Goal: Task Accomplishment & Management: Complete application form

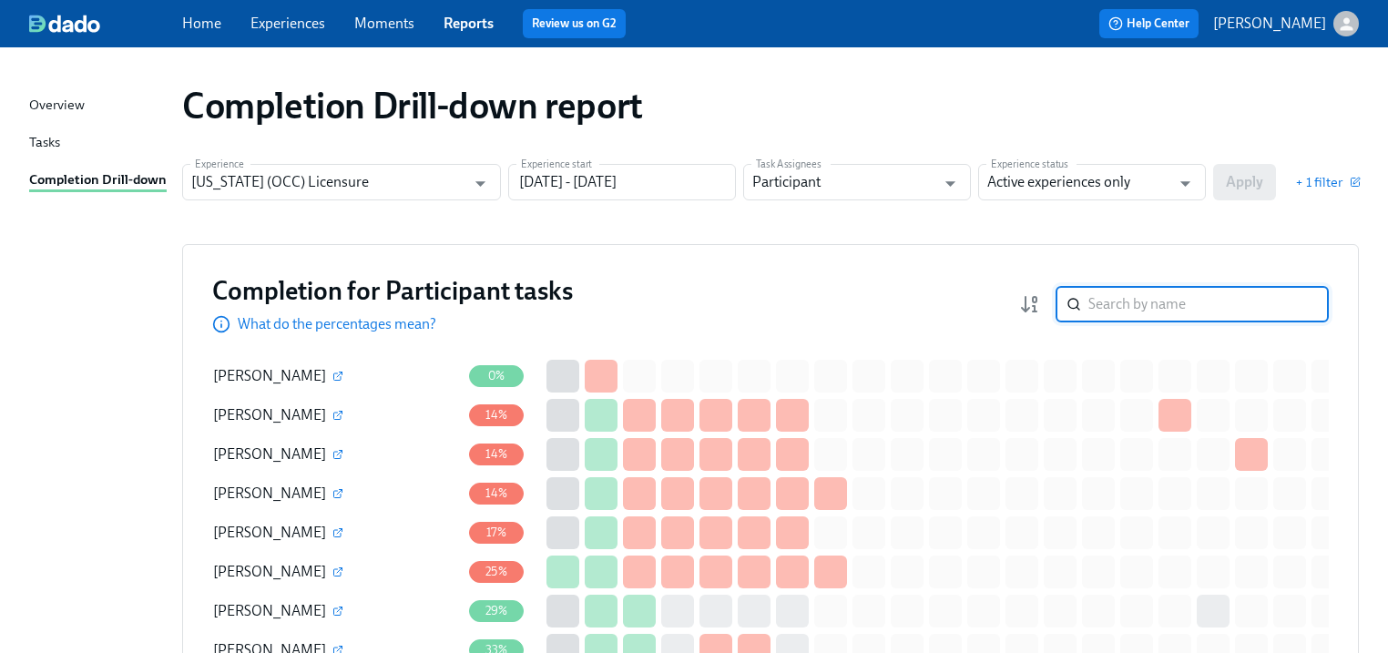
click at [1134, 291] on input "search" at bounding box center [1208, 304] width 240 height 36
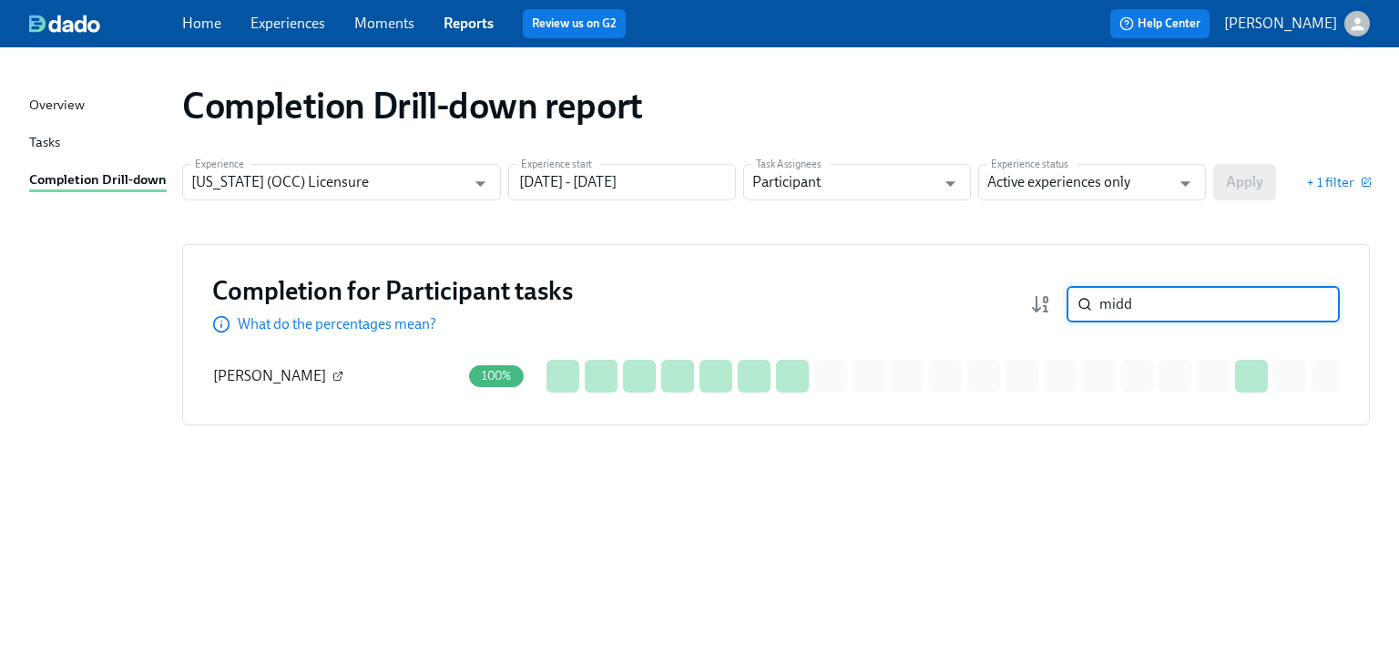
type input "midd"
click at [332, 371] on icon "button" at bounding box center [337, 376] width 11 height 11
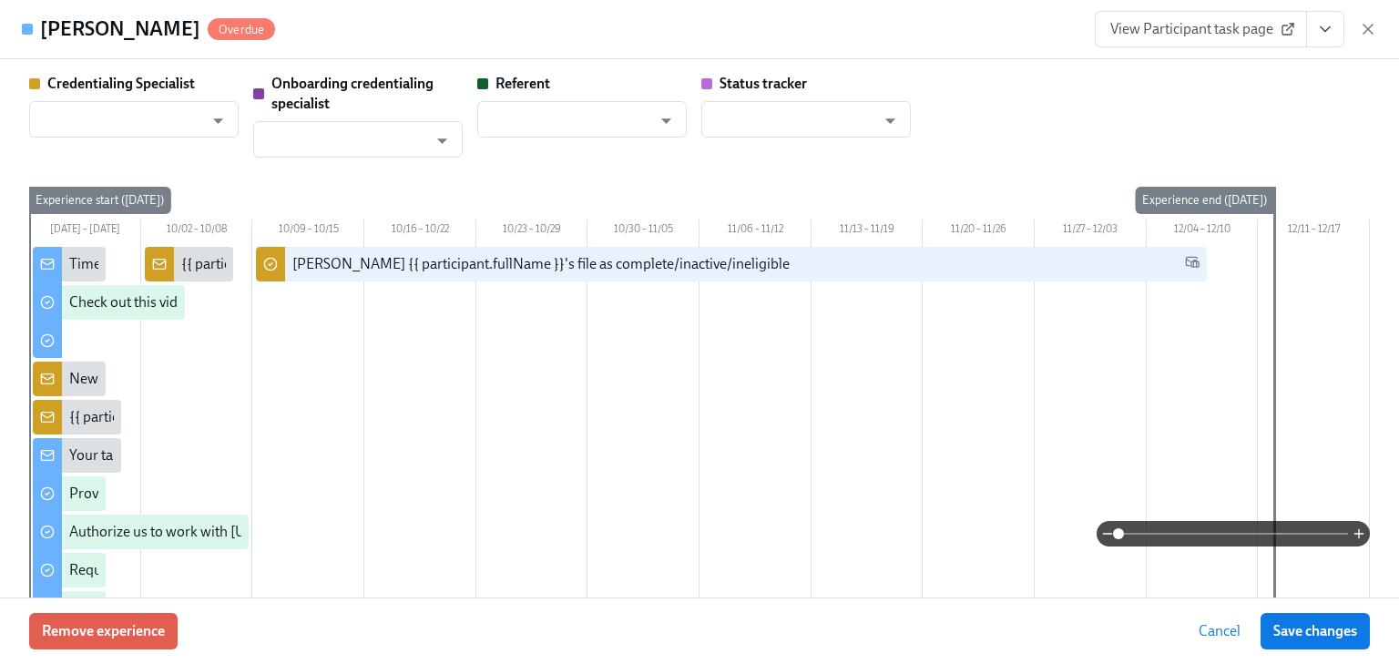
type input "[PERSON_NAME]"
type input "Dado Customer Support"
click at [1190, 24] on span "View Participant task page" at bounding box center [1200, 29] width 181 height 18
click at [1334, 33] on button "View task page" at bounding box center [1325, 29] width 38 height 36
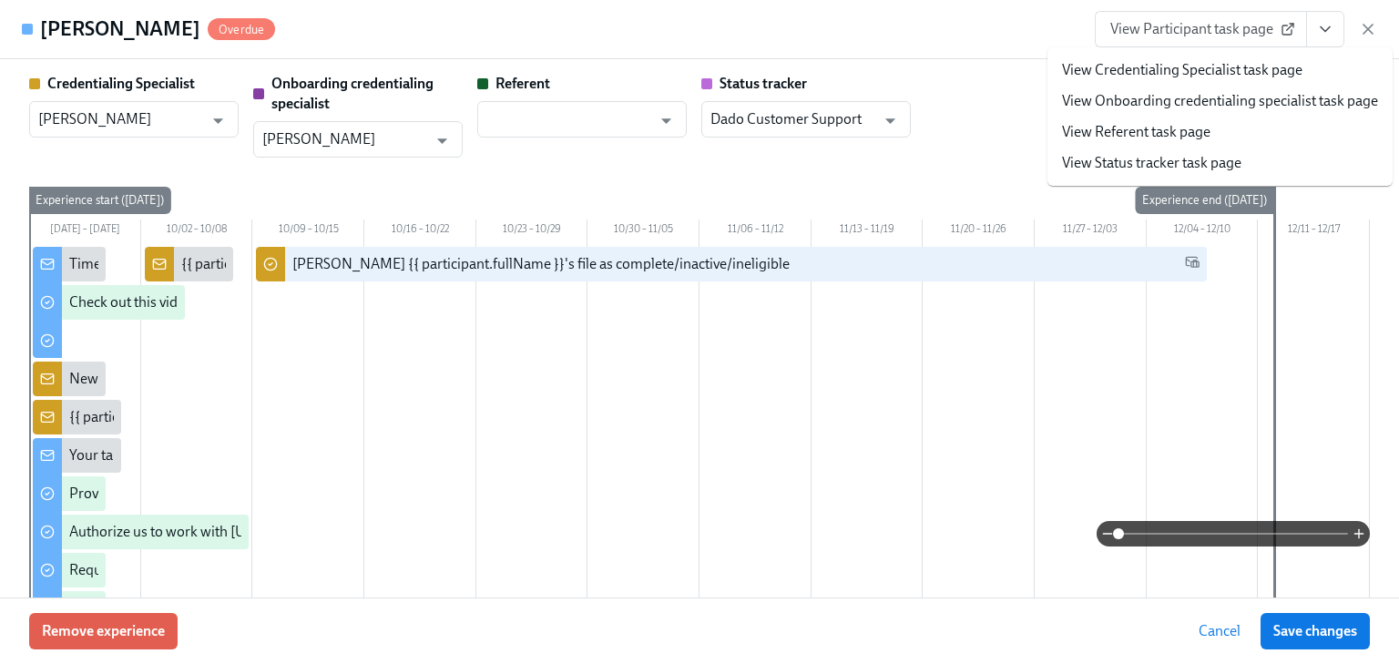
click at [1178, 69] on link "View Credentialing Specialist task page" at bounding box center [1182, 70] width 240 height 20
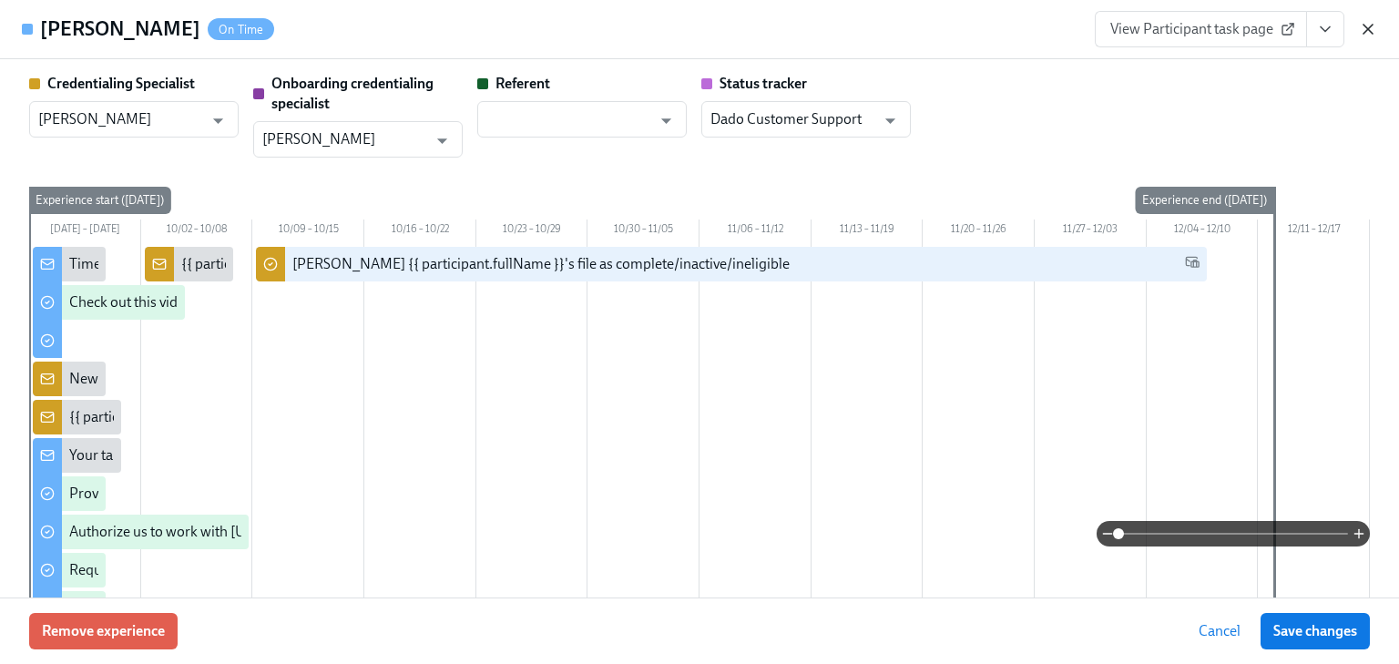
click at [1367, 27] on icon "button" at bounding box center [1368, 29] width 18 height 18
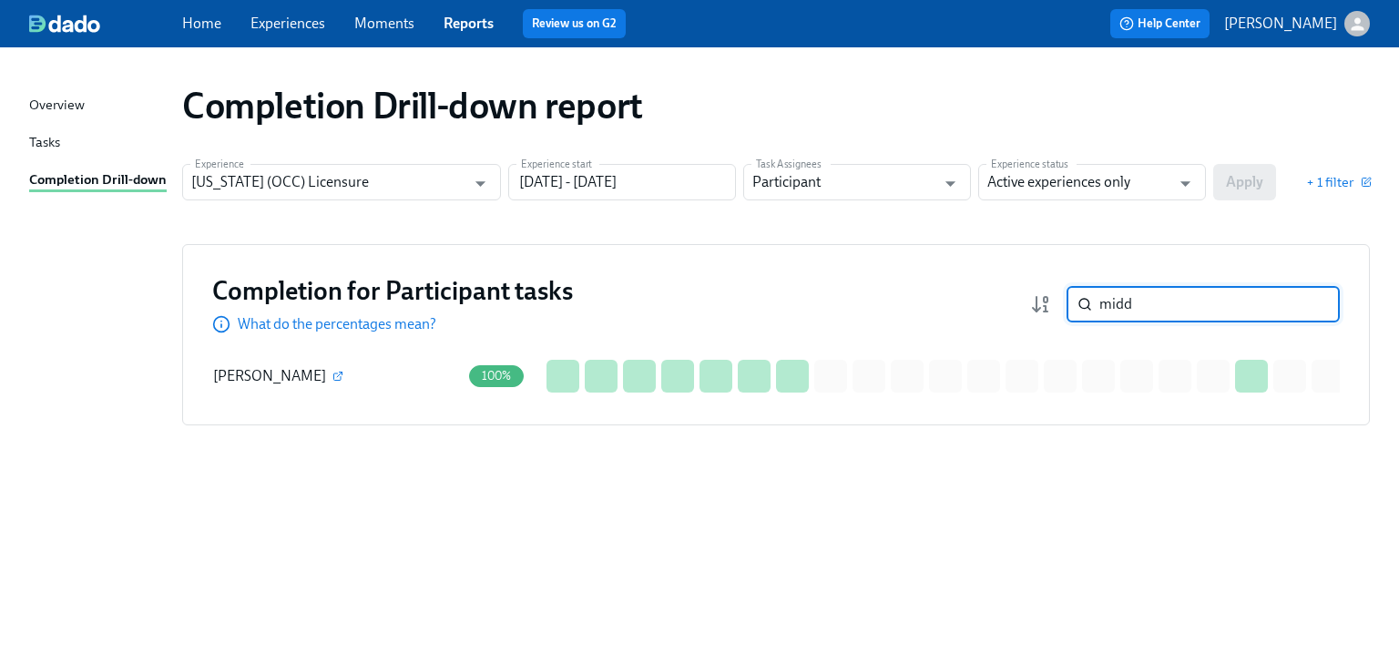
drag, startPoint x: 1093, startPoint y: 304, endPoint x: 1062, endPoint y: 304, distance: 31.0
click at [1062, 304] on div "midd ​" at bounding box center [1185, 304] width 310 height 36
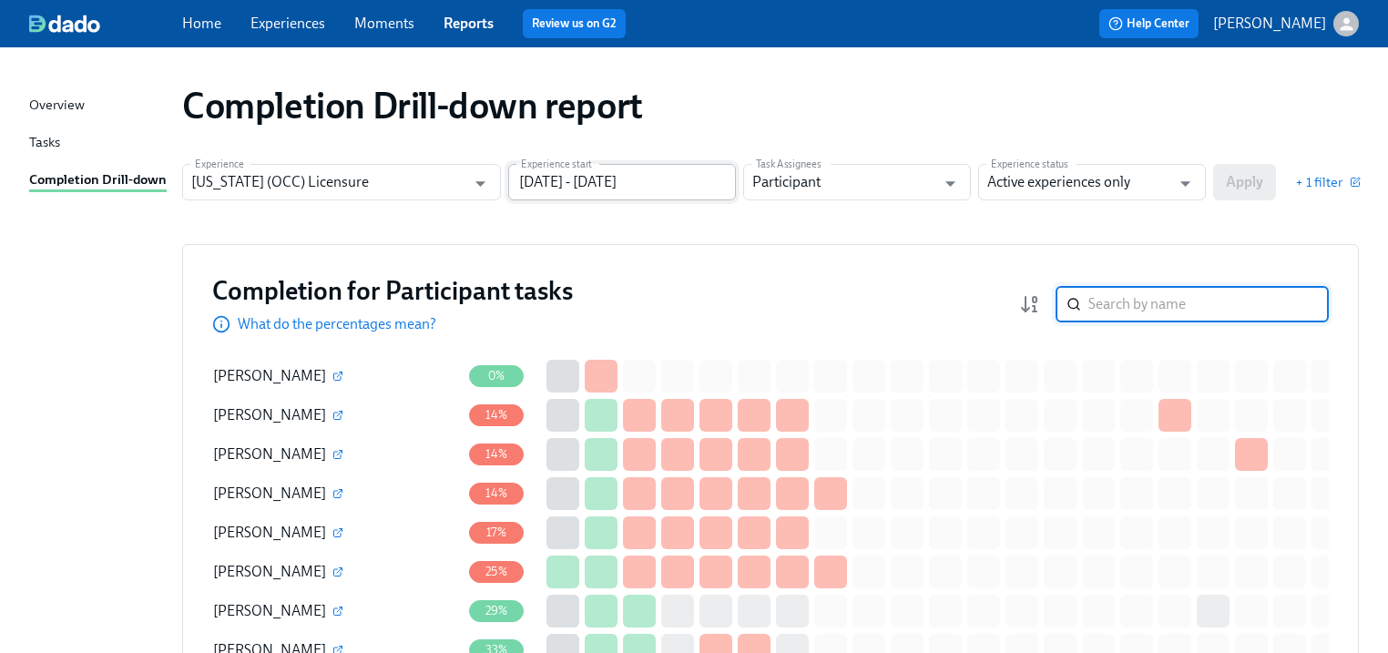
click at [646, 195] on input "[DATE] - [DATE]" at bounding box center [622, 182] width 228 height 36
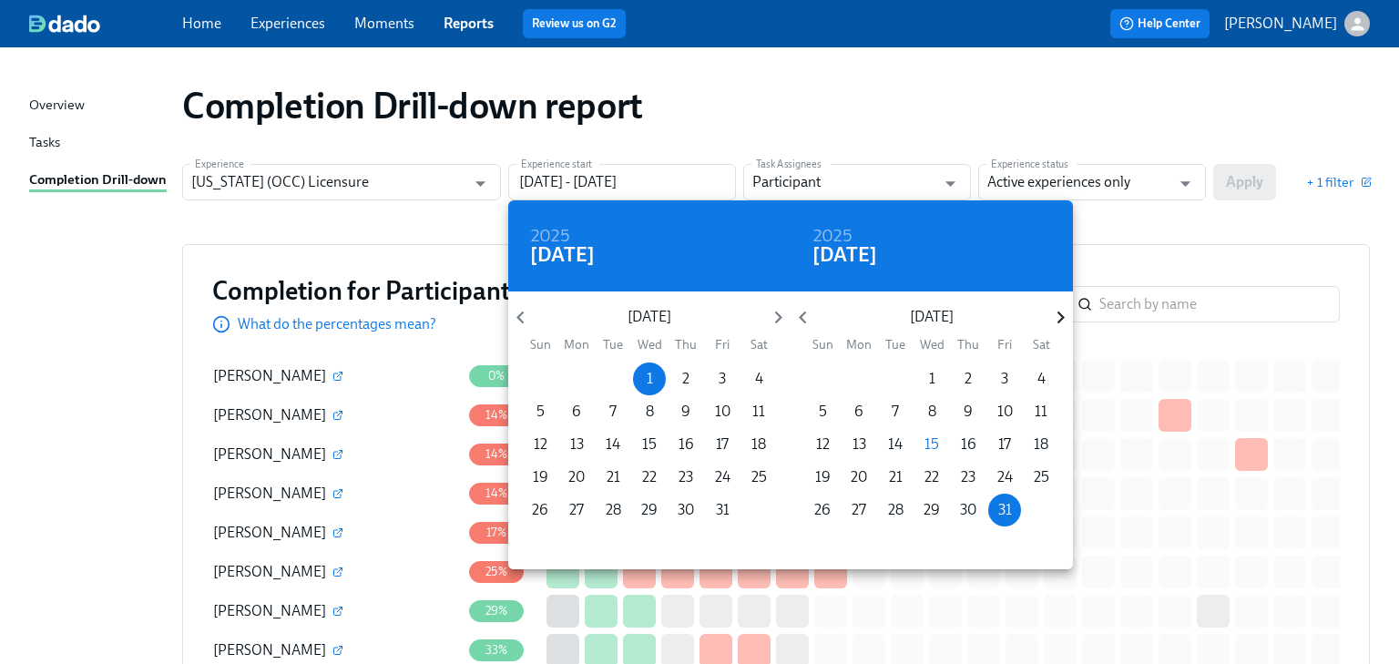
click at [1066, 313] on icon "button" at bounding box center [1060, 317] width 25 height 25
click at [806, 319] on icon "button" at bounding box center [803, 317] width 25 height 25
click at [526, 320] on icon "button" at bounding box center [520, 317] width 25 height 25
click at [526, 321] on icon "button" at bounding box center [520, 317] width 25 height 25
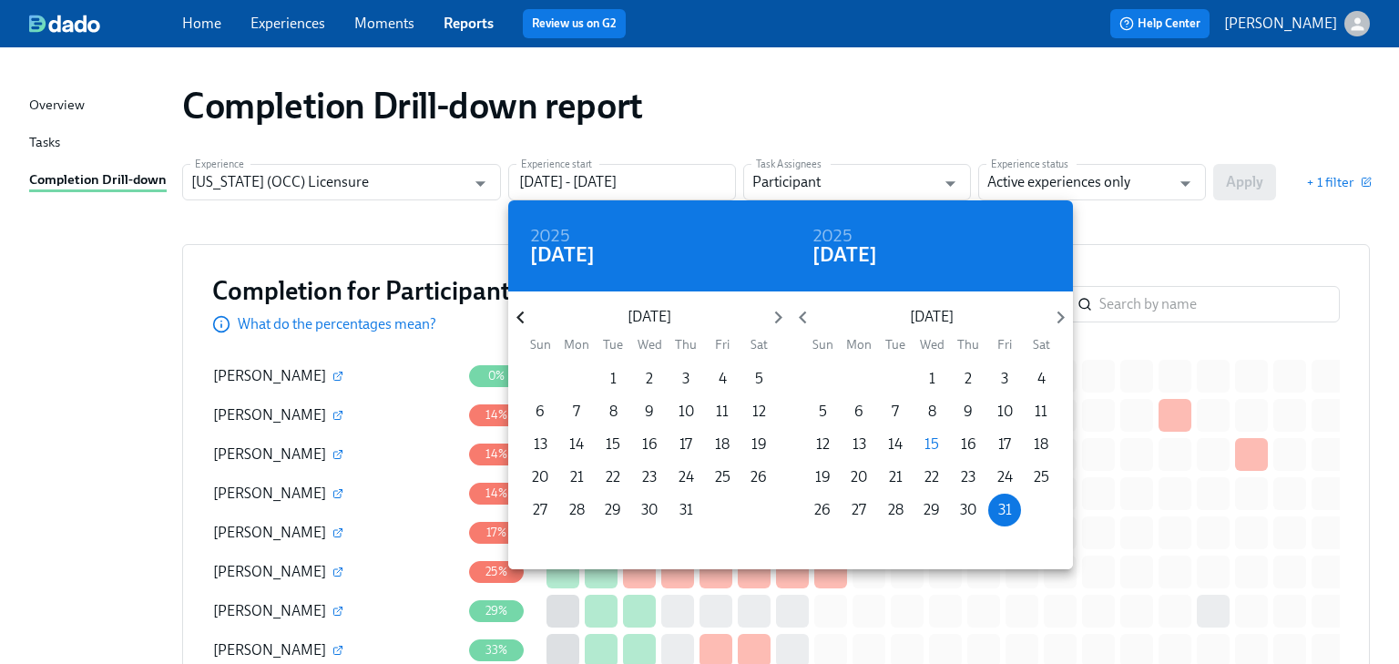
click at [526, 321] on icon "button" at bounding box center [520, 317] width 25 height 25
click at [756, 373] on p "1" at bounding box center [759, 379] width 6 height 20
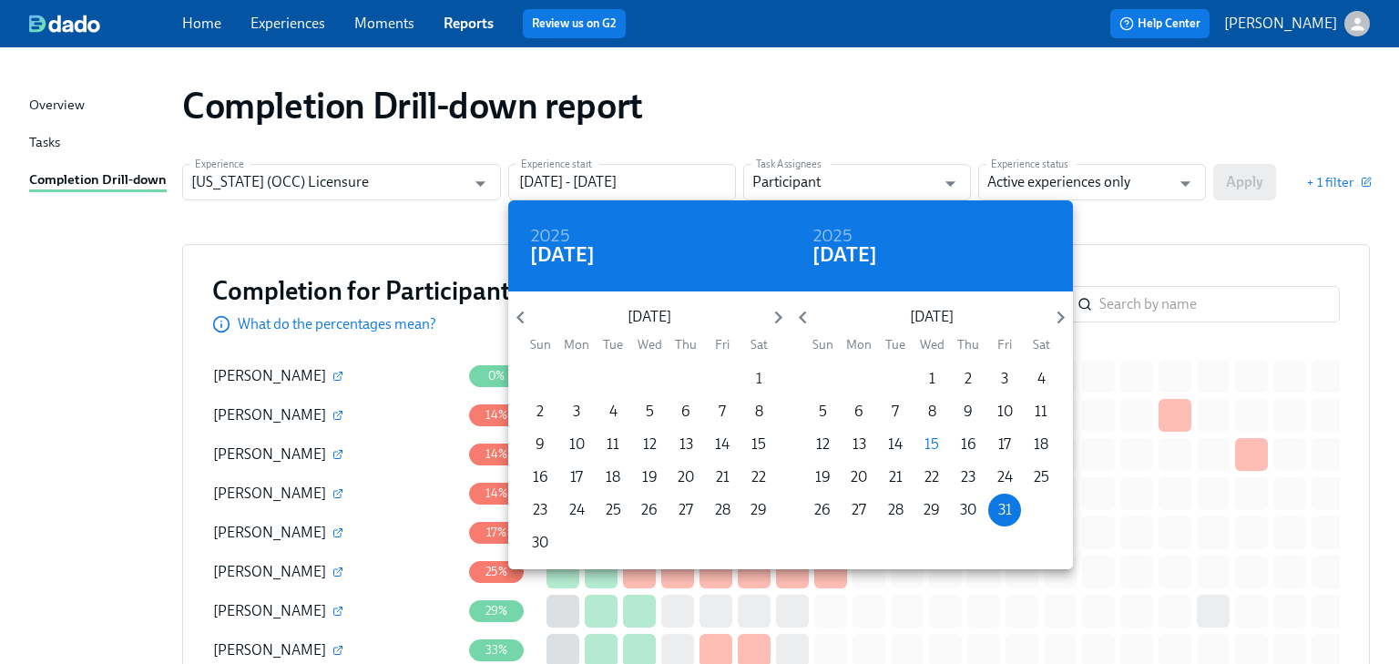
type input "[DATE] - [DATE]"
click at [1191, 221] on div at bounding box center [699, 332] width 1399 height 664
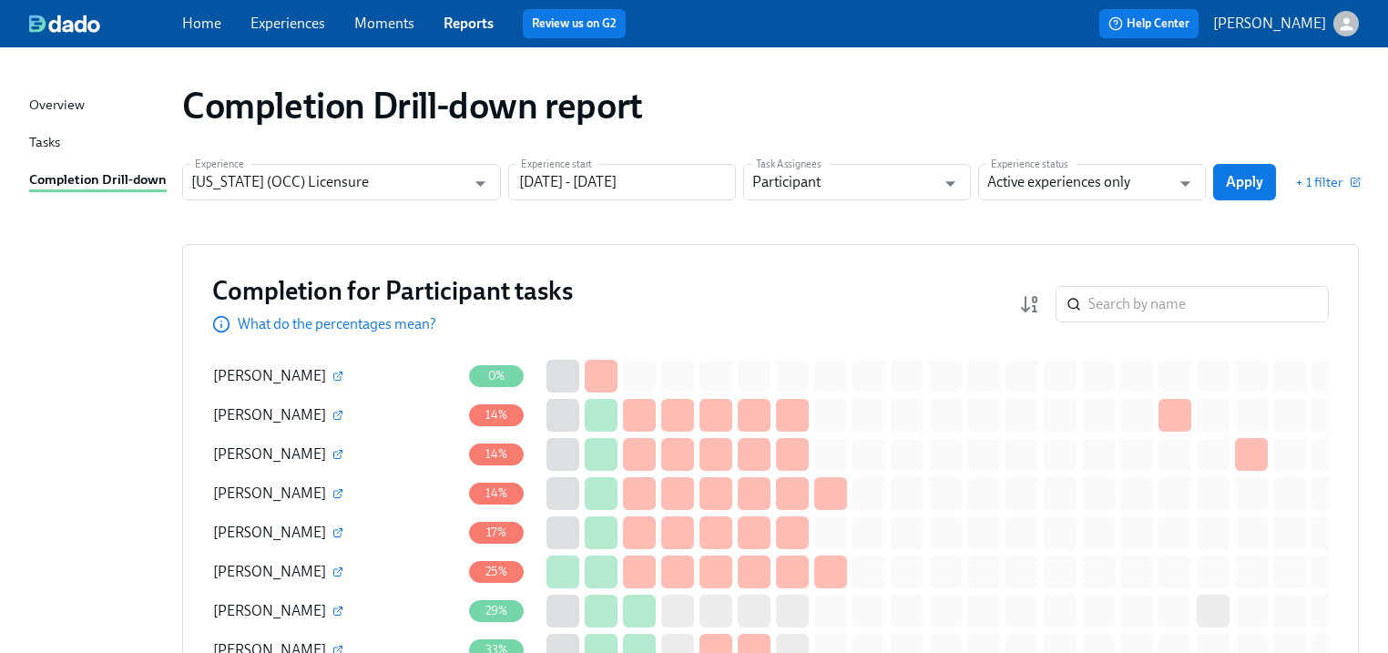
click at [1264, 182] on button "Apply" at bounding box center [1244, 182] width 63 height 36
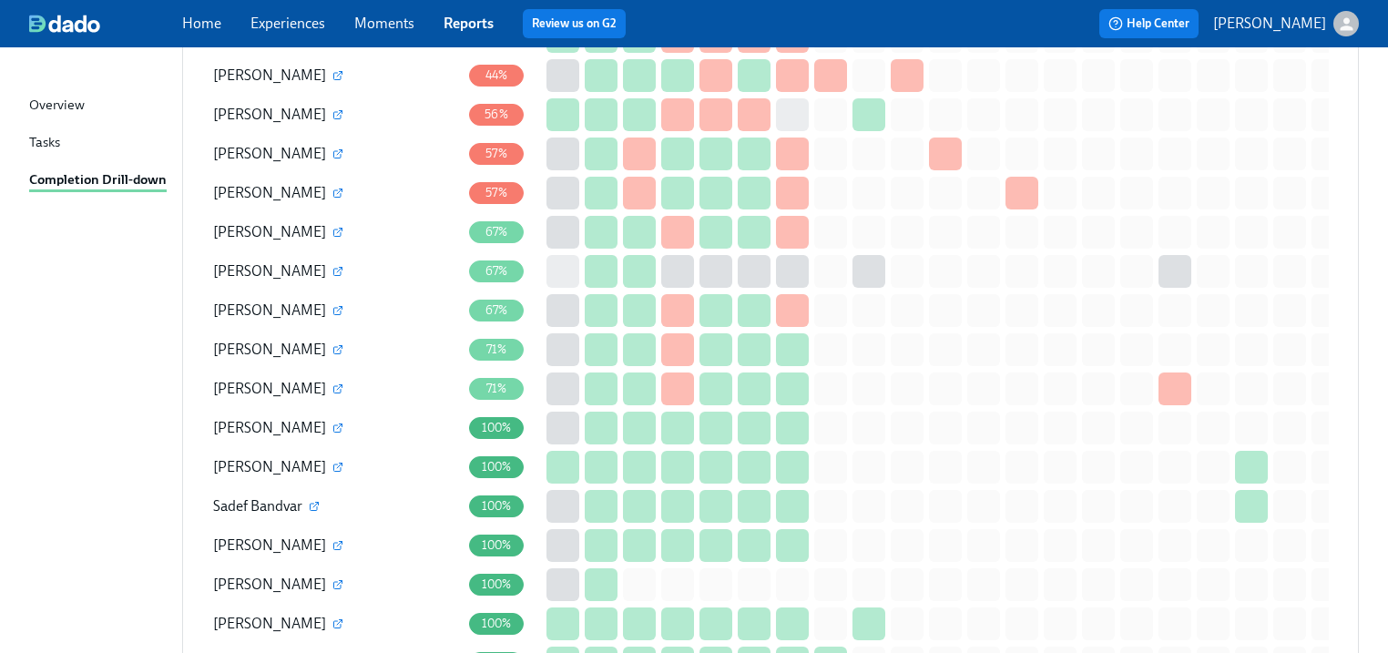
scroll to position [890, 0]
click at [334, 390] on icon "button" at bounding box center [337, 390] width 7 height 7
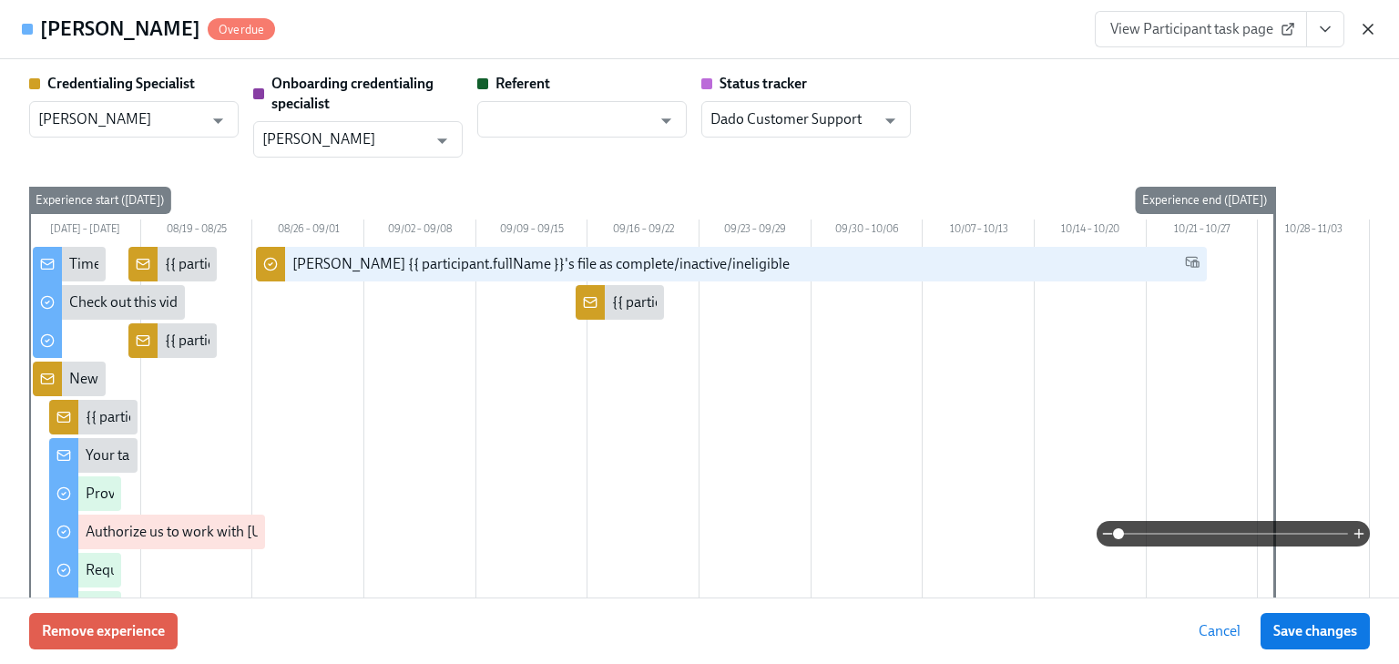
click at [1363, 31] on icon "button" at bounding box center [1368, 29] width 18 height 18
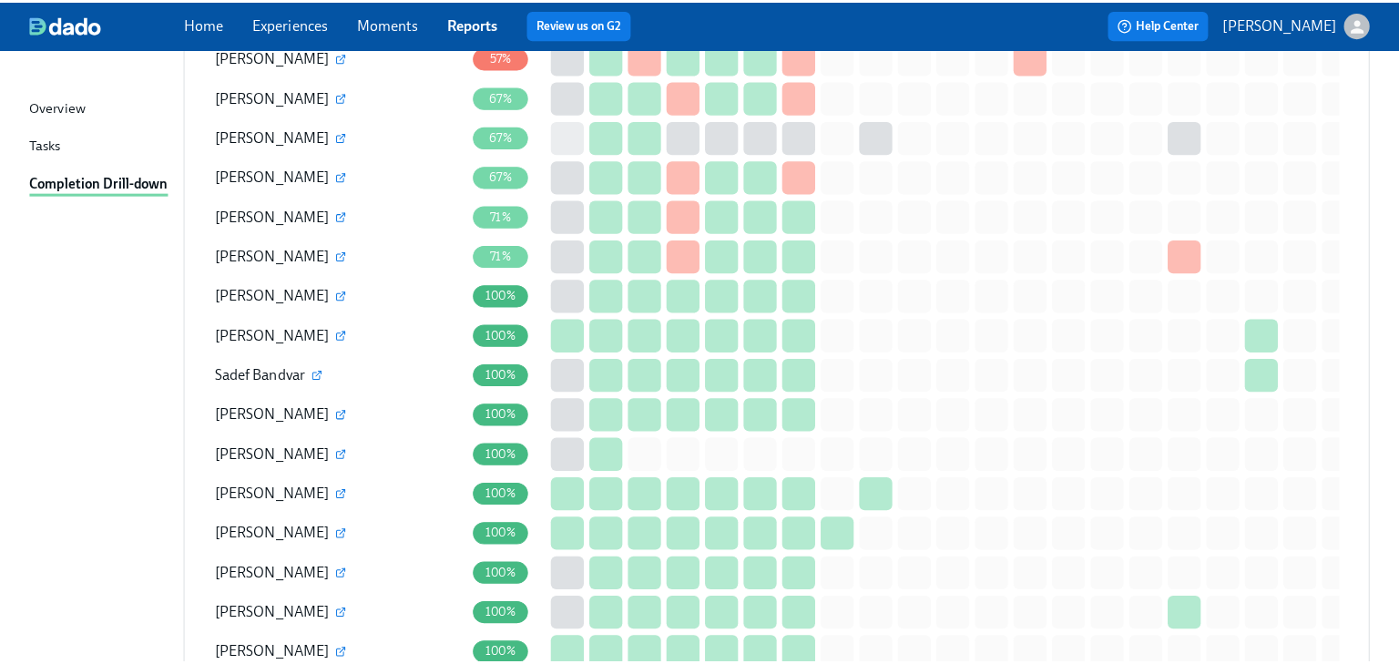
scroll to position [1036, 0]
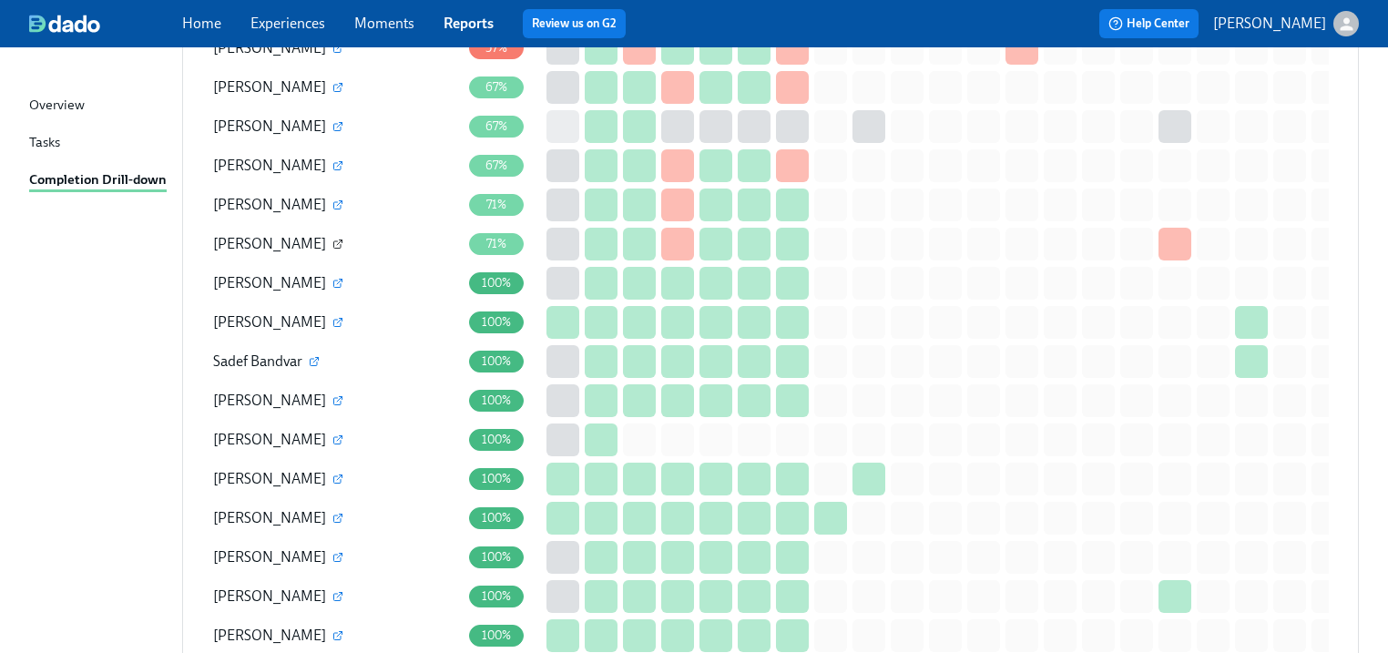
click at [332, 241] on icon "button" at bounding box center [337, 244] width 11 height 11
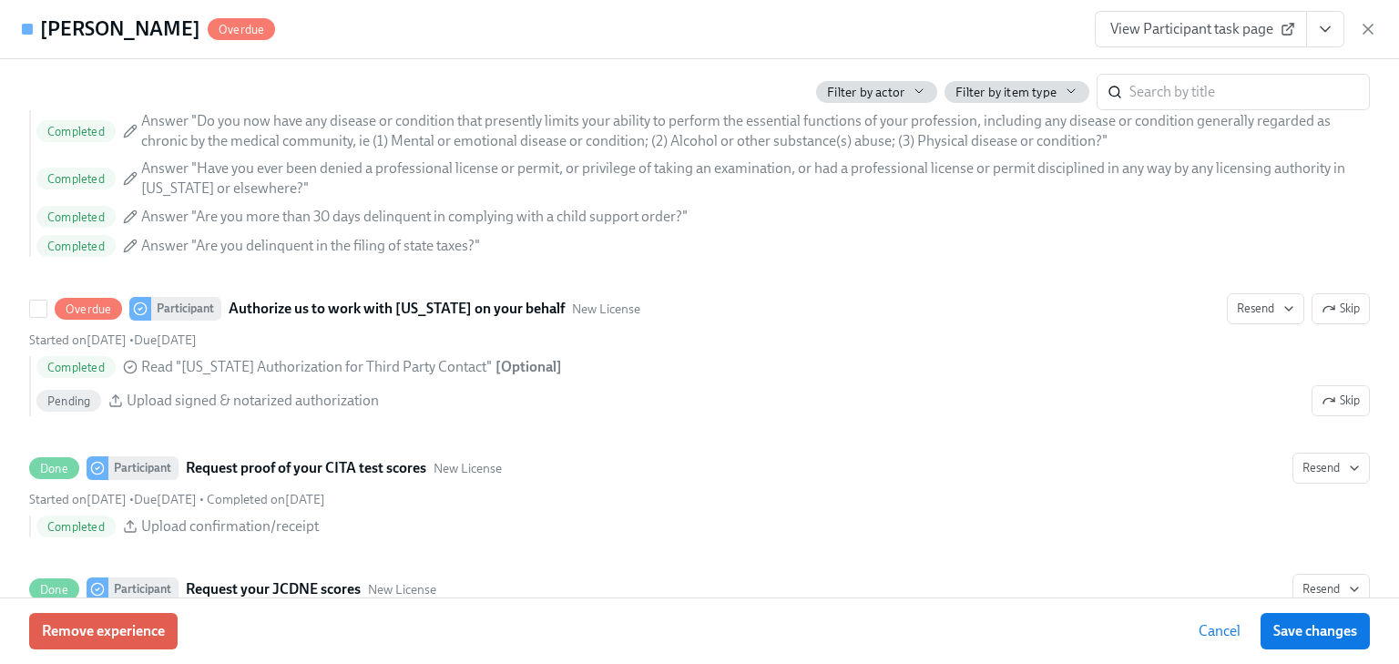
scroll to position [2623, 0]
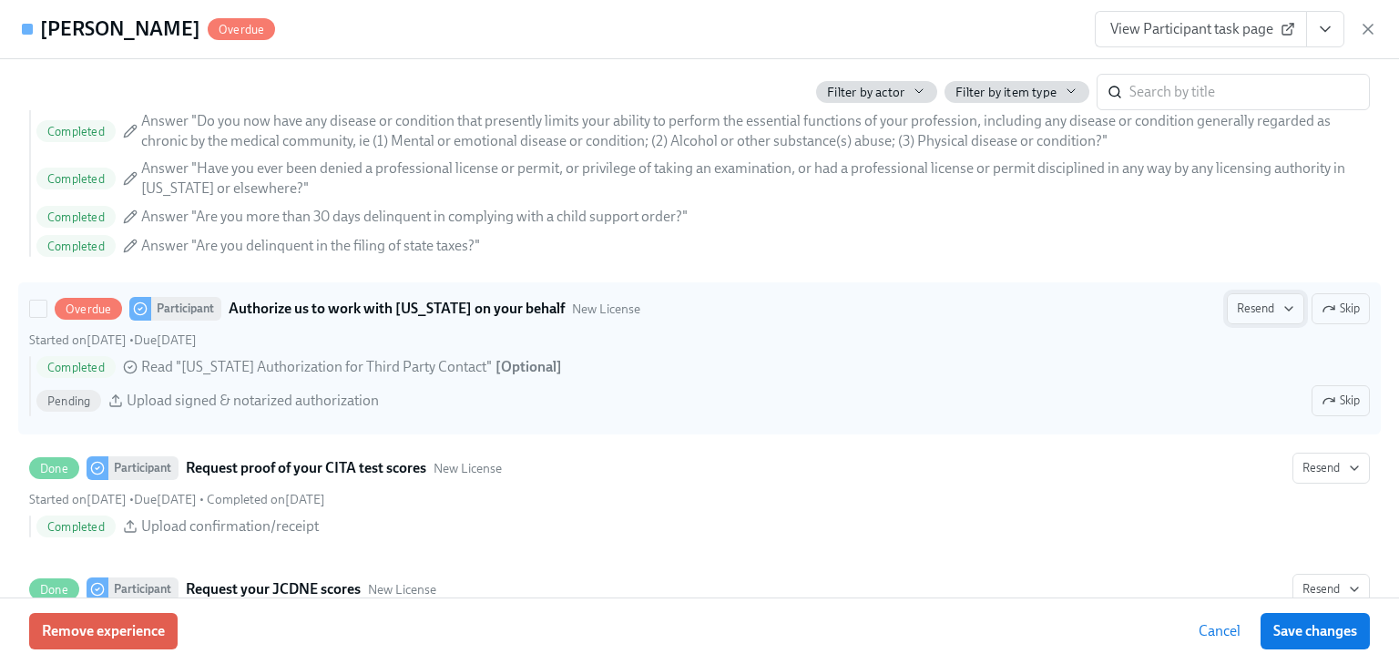
click at [1238, 304] on span "Resend" at bounding box center [1265, 309] width 57 height 18
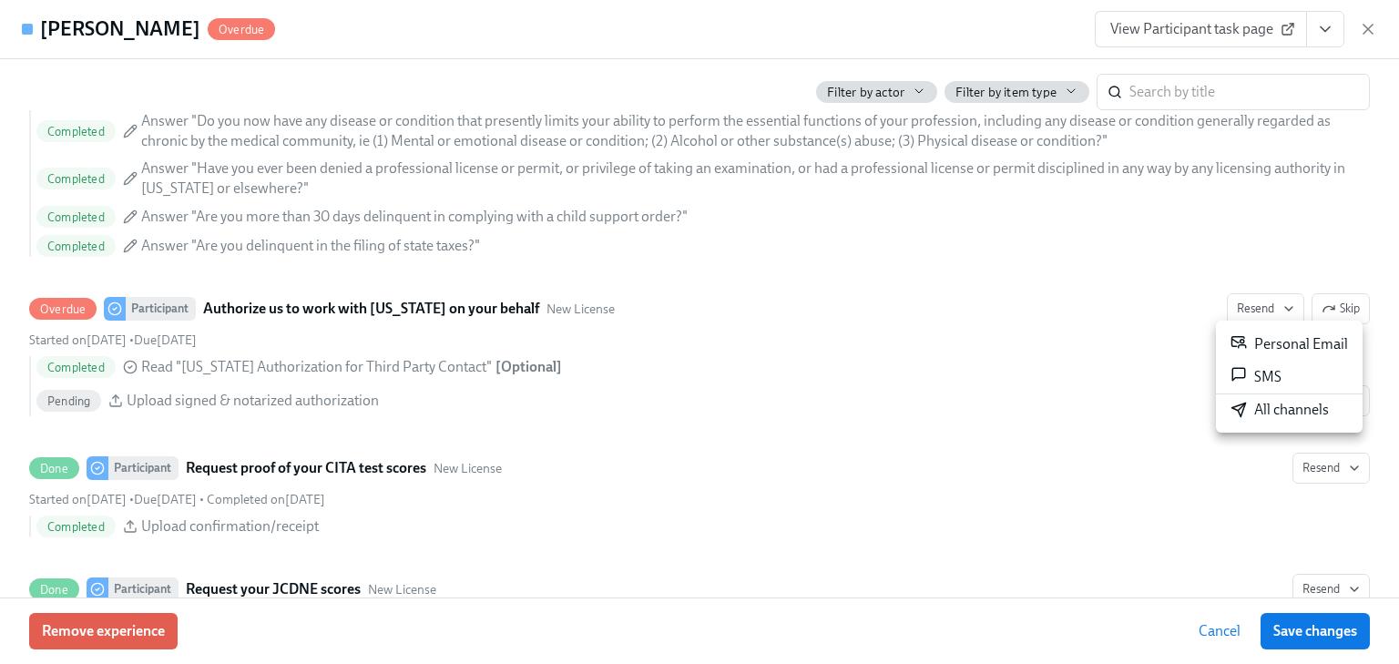
click at [1254, 342] on div "Personal Email" at bounding box center [1289, 344] width 117 height 22
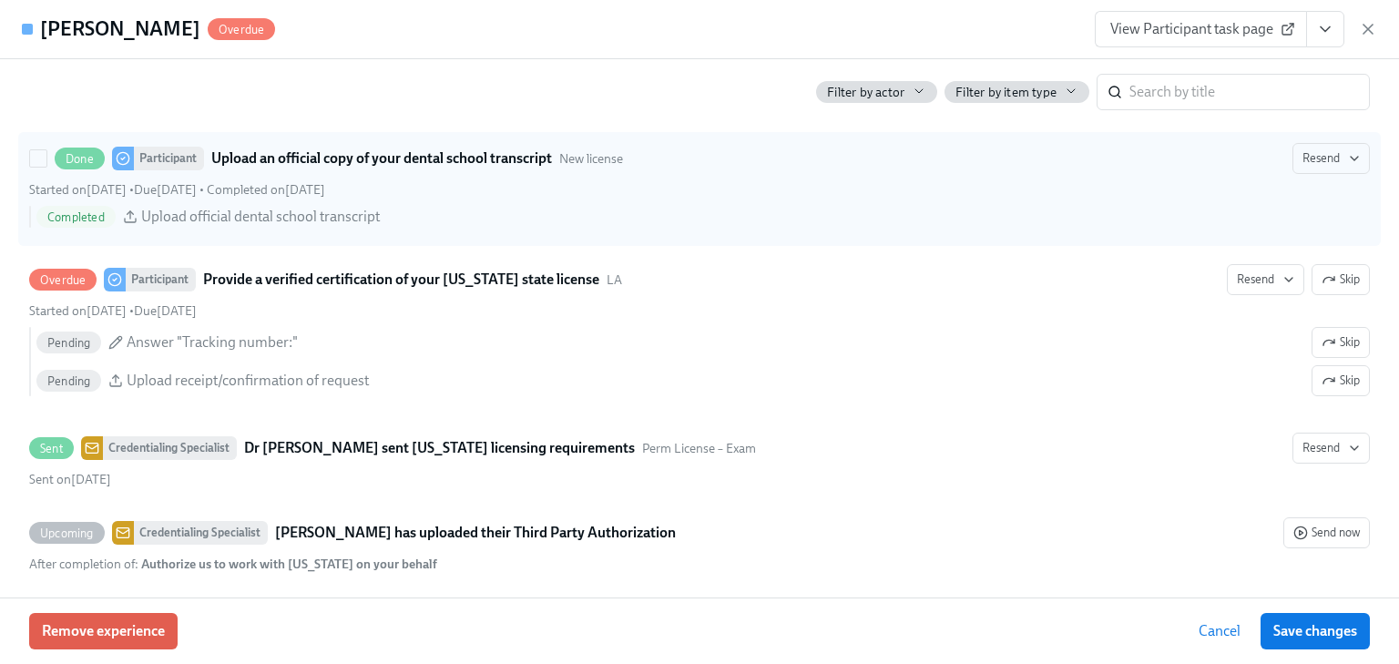
scroll to position [3206, 0]
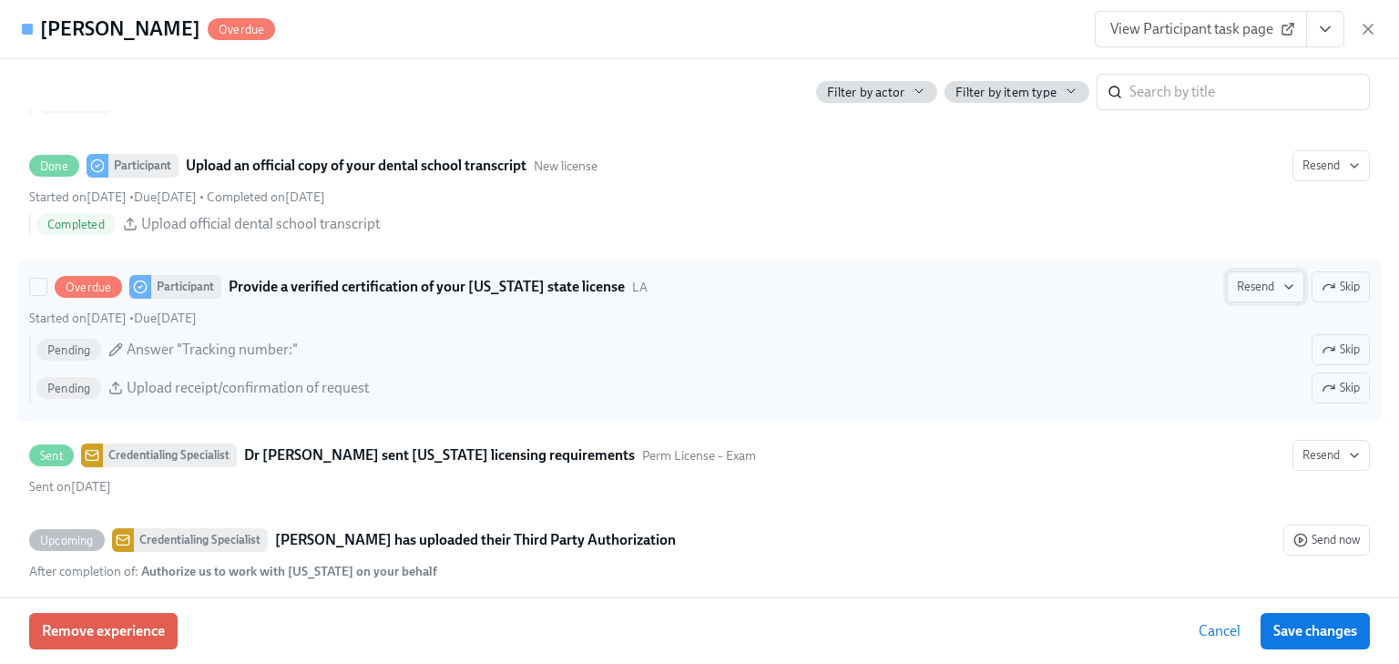
click at [1275, 278] on span "Resend" at bounding box center [1265, 287] width 57 height 18
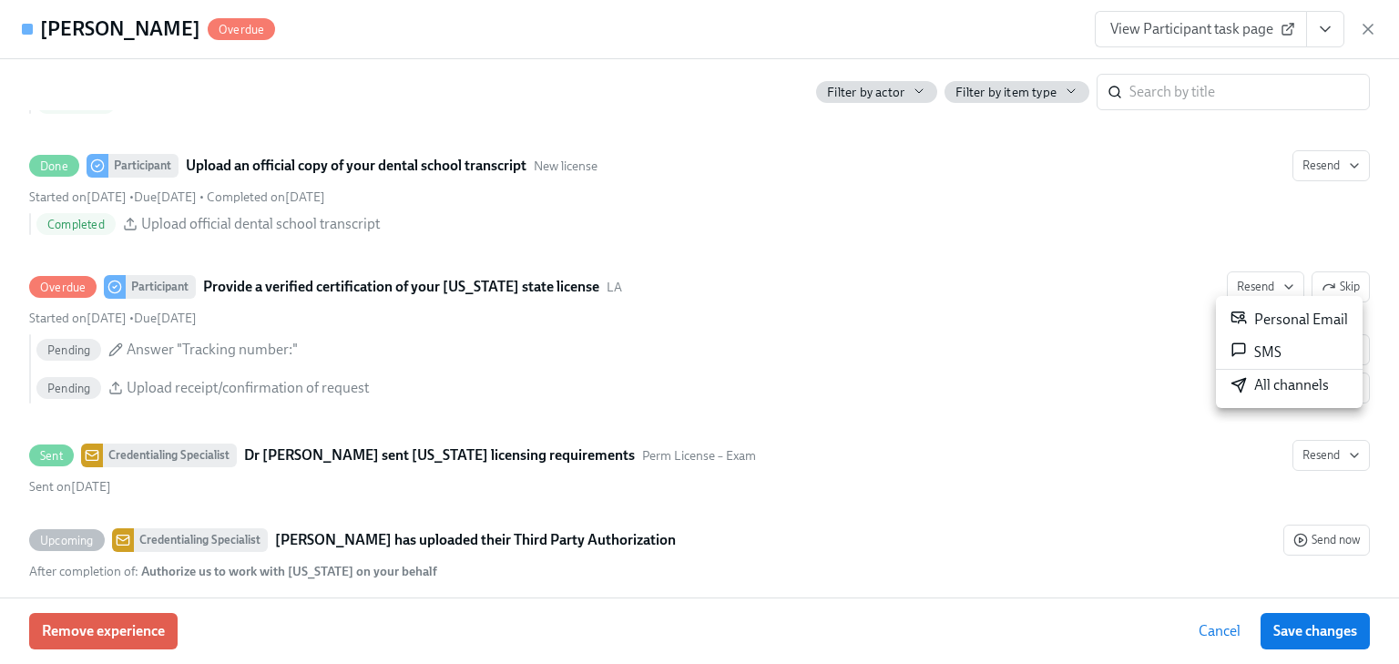
click at [1276, 317] on div "Personal Email" at bounding box center [1289, 320] width 117 height 22
click at [1363, 33] on div at bounding box center [699, 332] width 1399 height 664
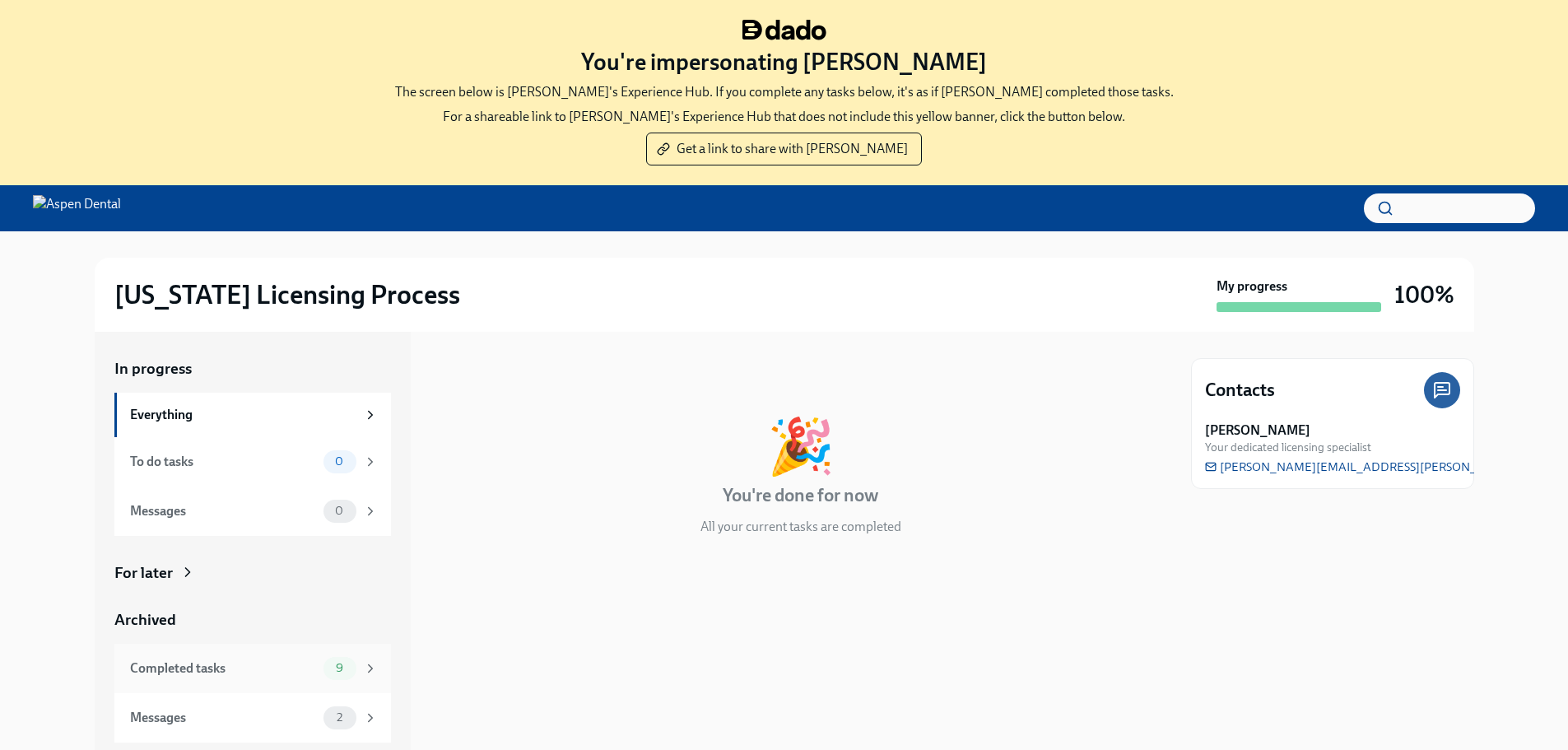
click at [174, 675] on div "Completed tasks" at bounding box center [223, 669] width 187 height 18
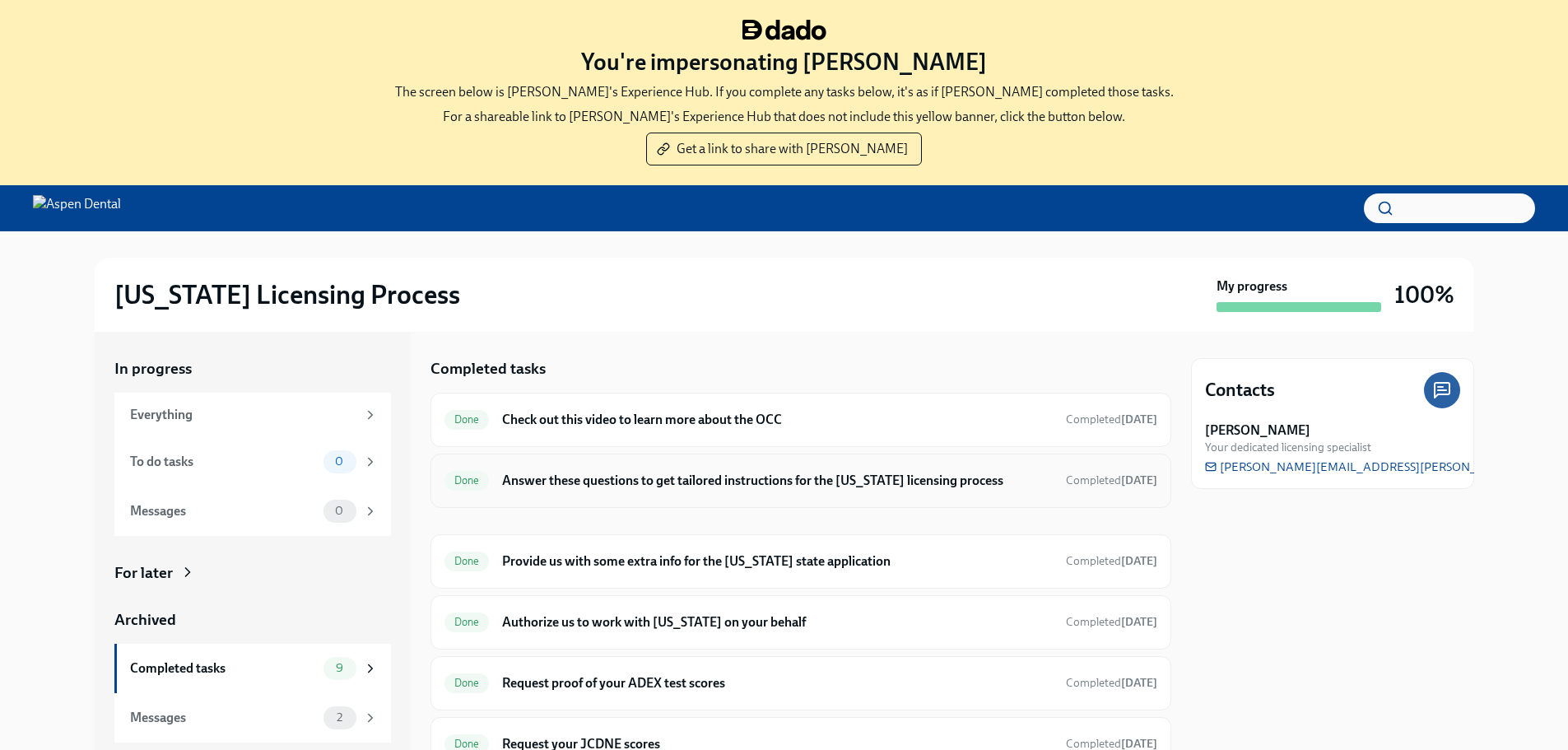
click at [578, 480] on h6 "Answer these questions to get tailored instructions for the [US_STATE] licensin…" at bounding box center [777, 481] width 549 height 18
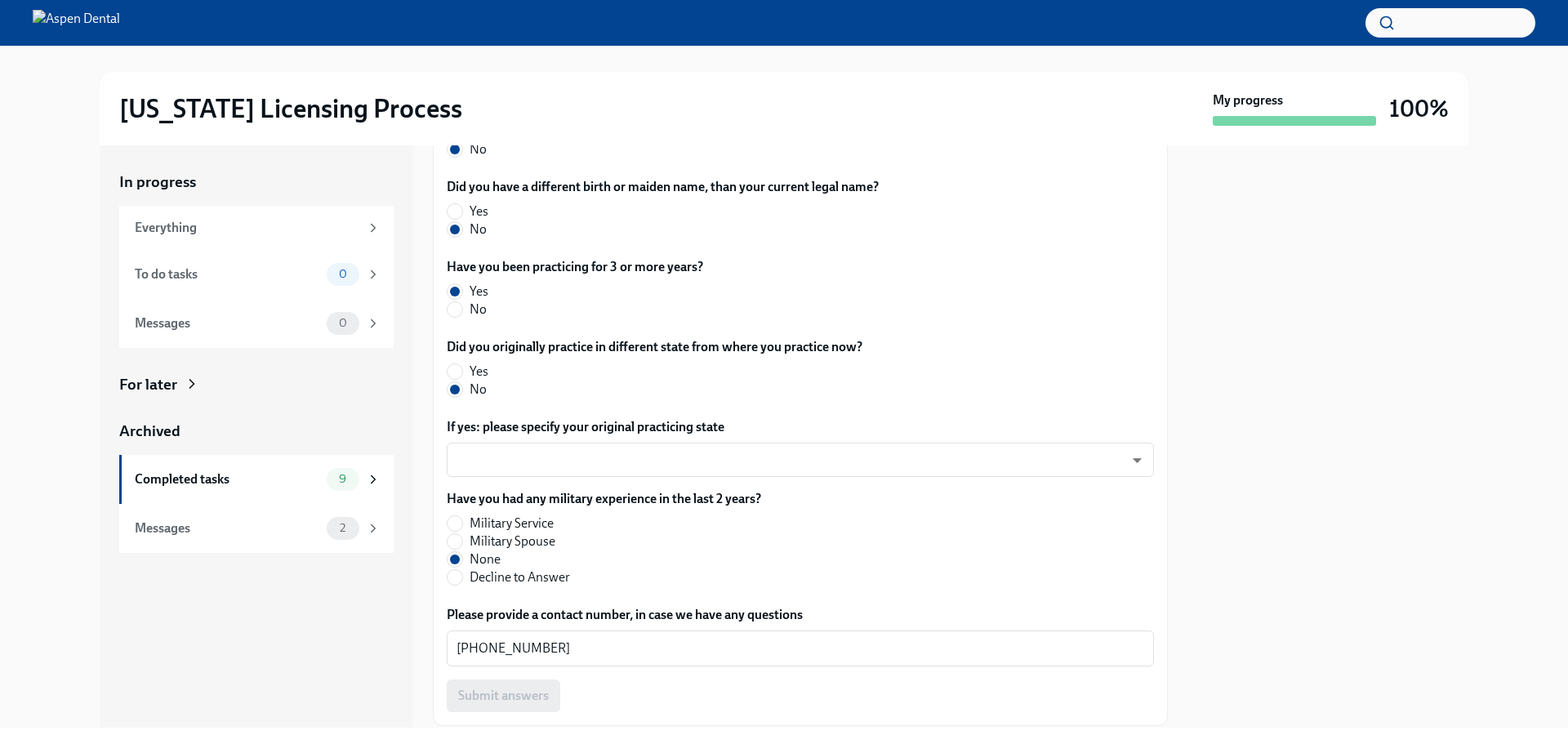
scroll to position [754, 0]
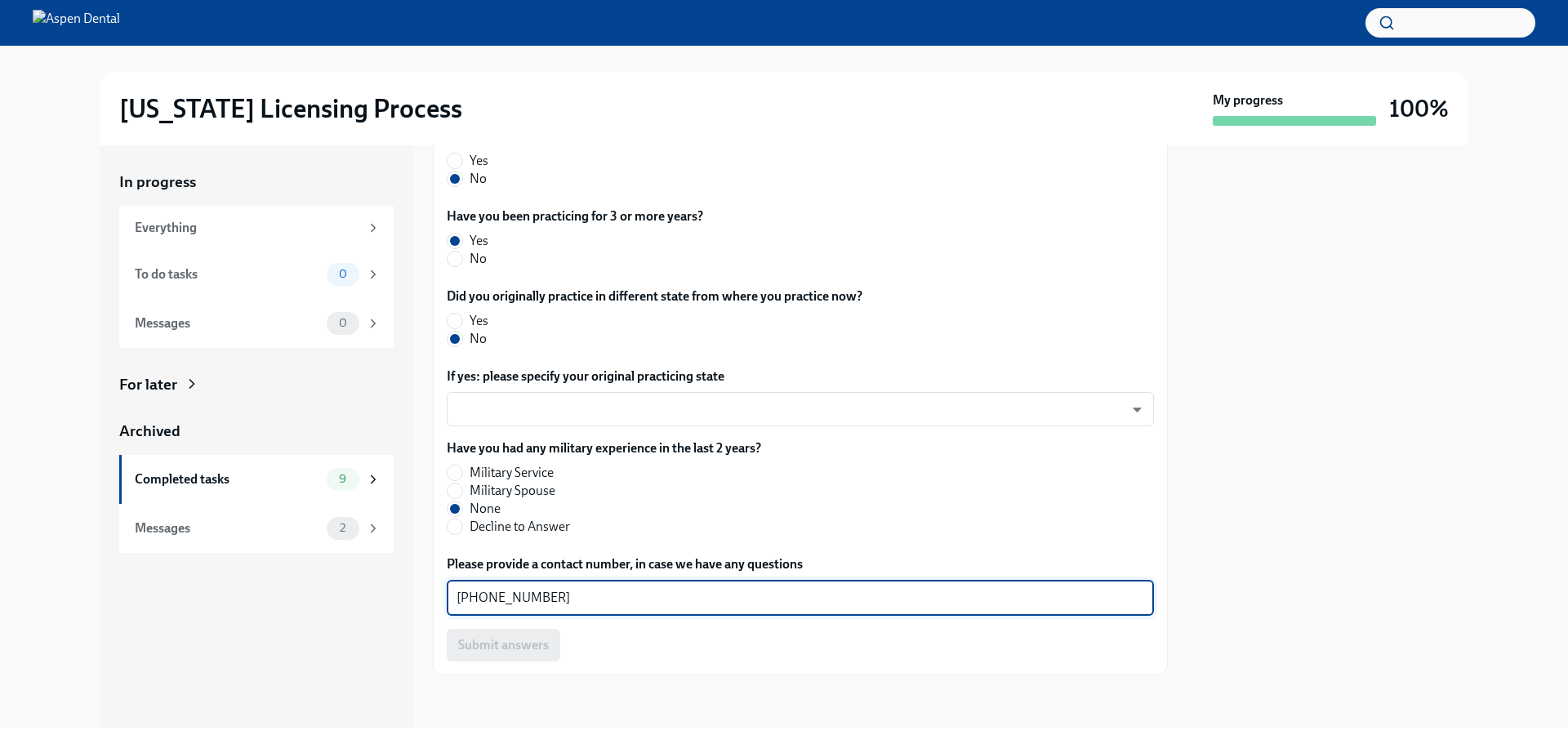
drag, startPoint x: 553, startPoint y: 596, endPoint x: 433, endPoint y: 596, distance: 120.0
click at [433, 596] on div "The requirements for training at the OCC vary depending on your situation. Plea…" at bounding box center [801, 149] width 735 height 1051
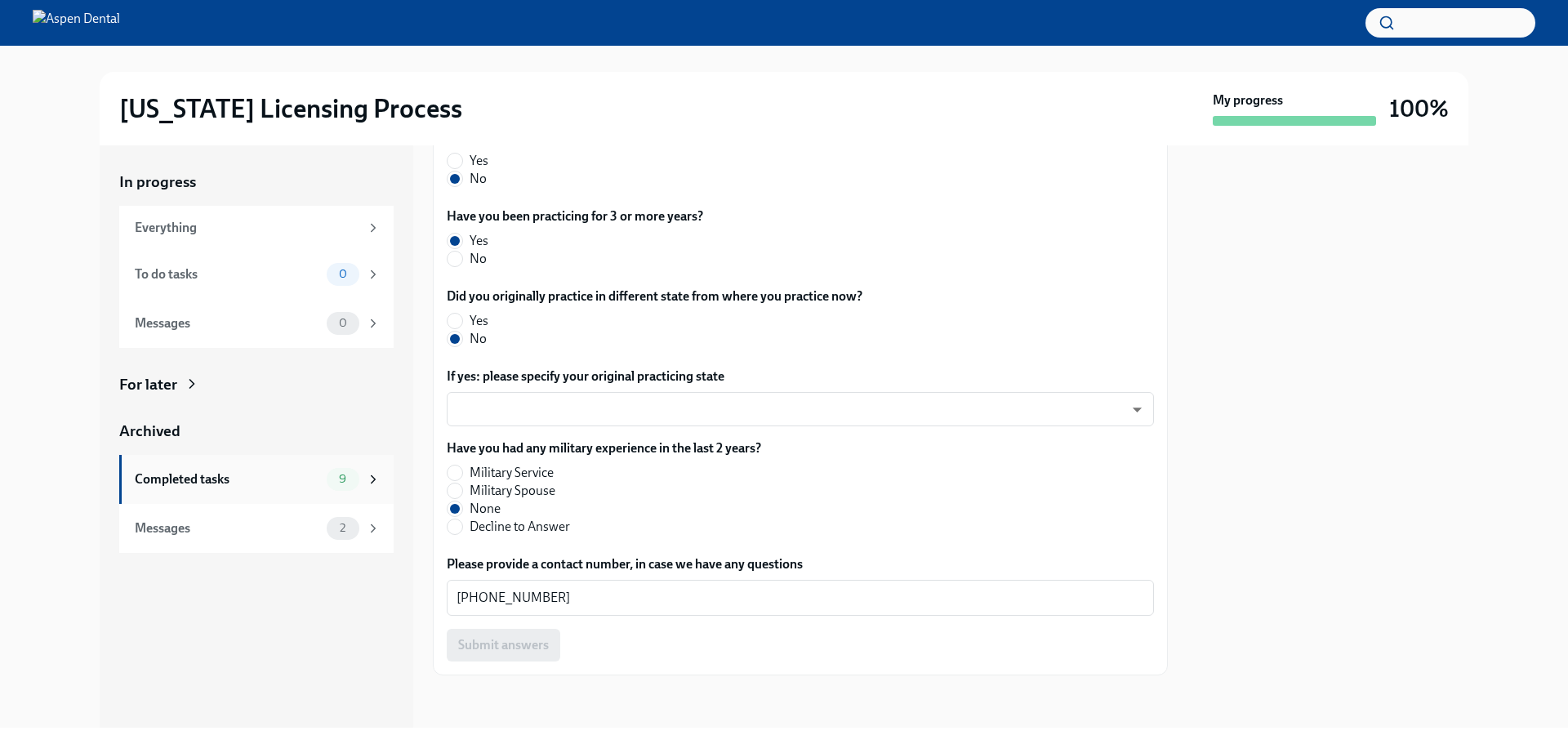
click at [182, 480] on div "Completed tasks" at bounding box center [227, 480] width 186 height 18
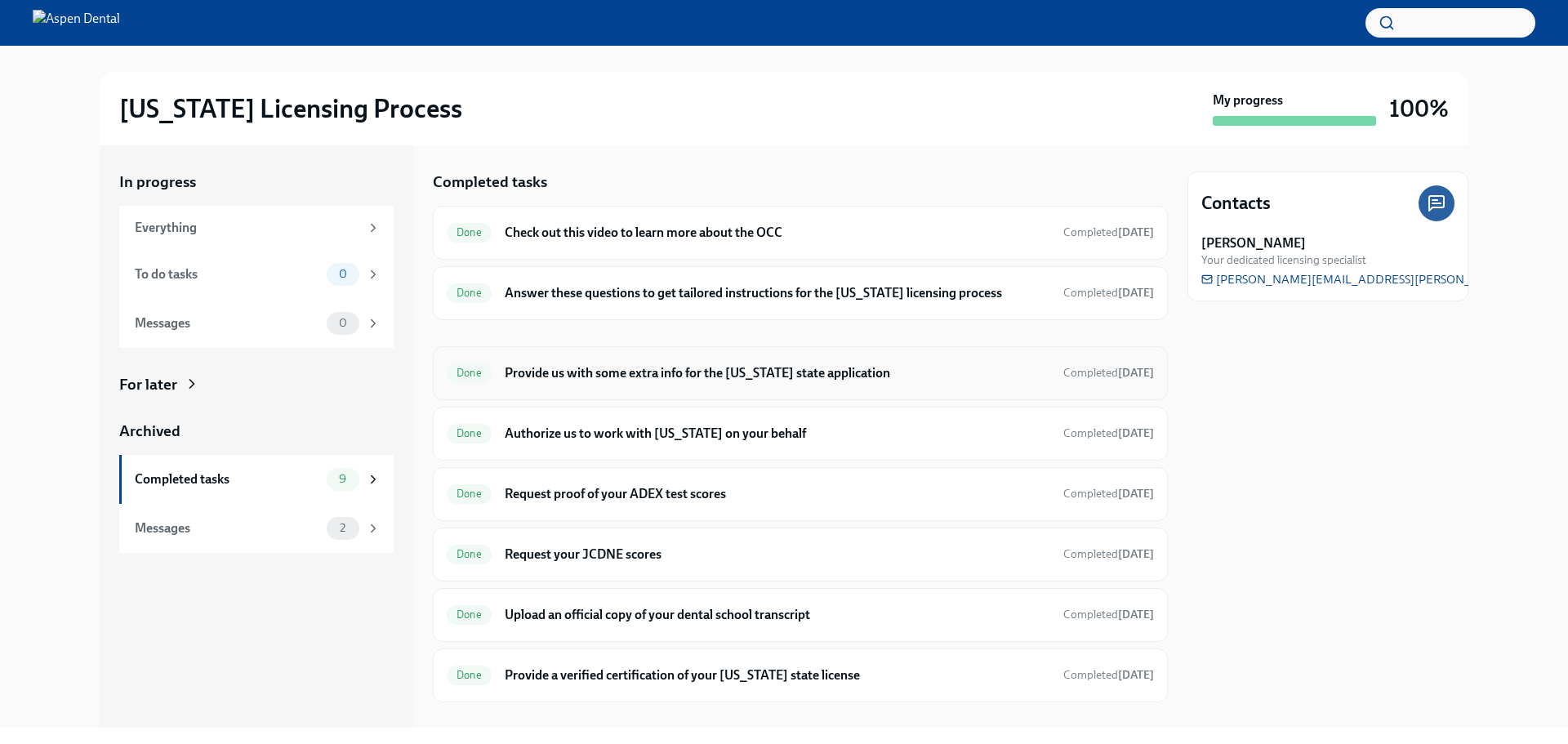
click at [600, 375] on h6 "Provide us with some extra info for the [US_STATE] state application" at bounding box center [777, 373] width 545 height 18
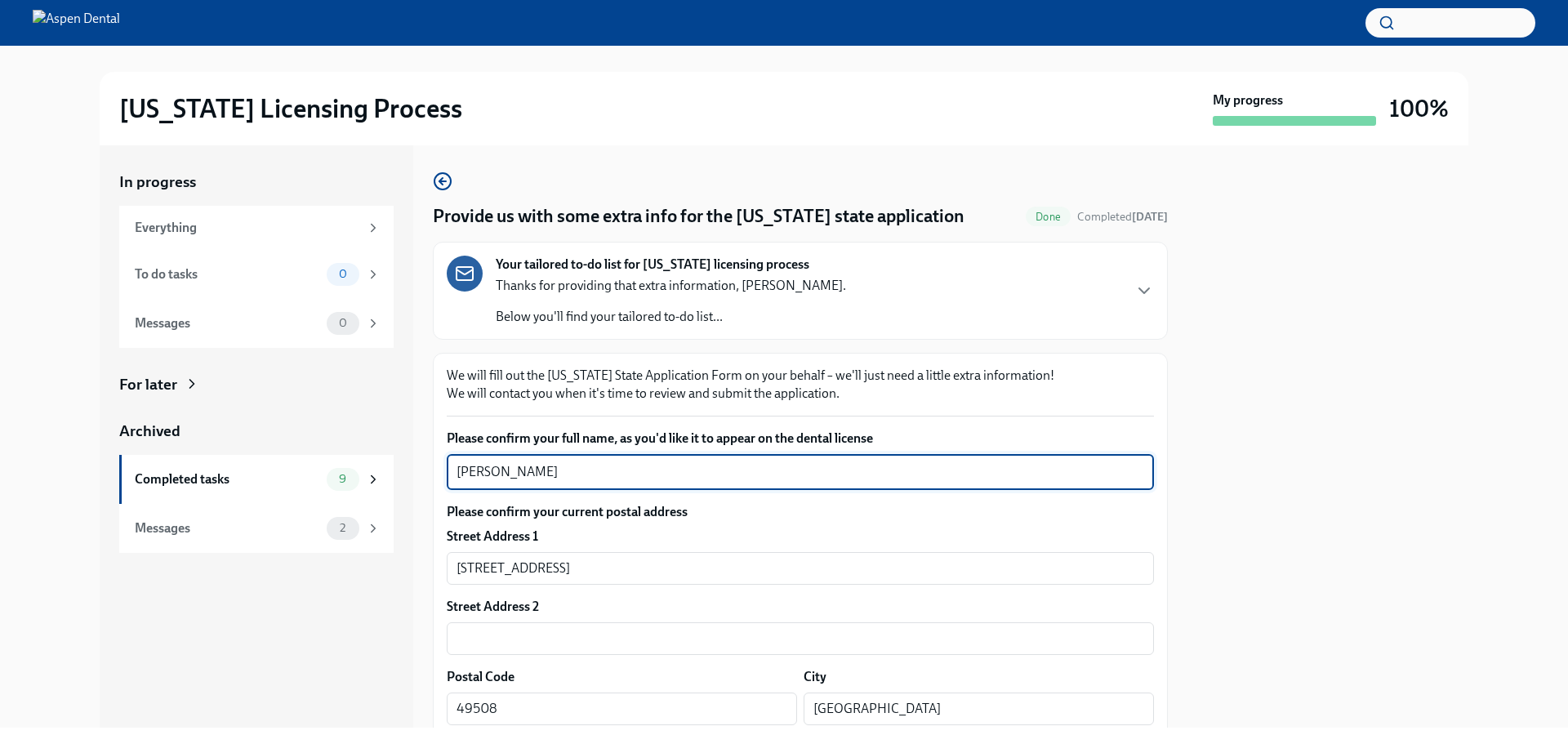
drag, startPoint x: 541, startPoint y: 472, endPoint x: 421, endPoint y: 467, distance: 120.1
click at [421, 467] on div "In progress Everything To do tasks 0 Messages 0 For later Archived Completed ta…" at bounding box center [784, 436] width 1369 height 582
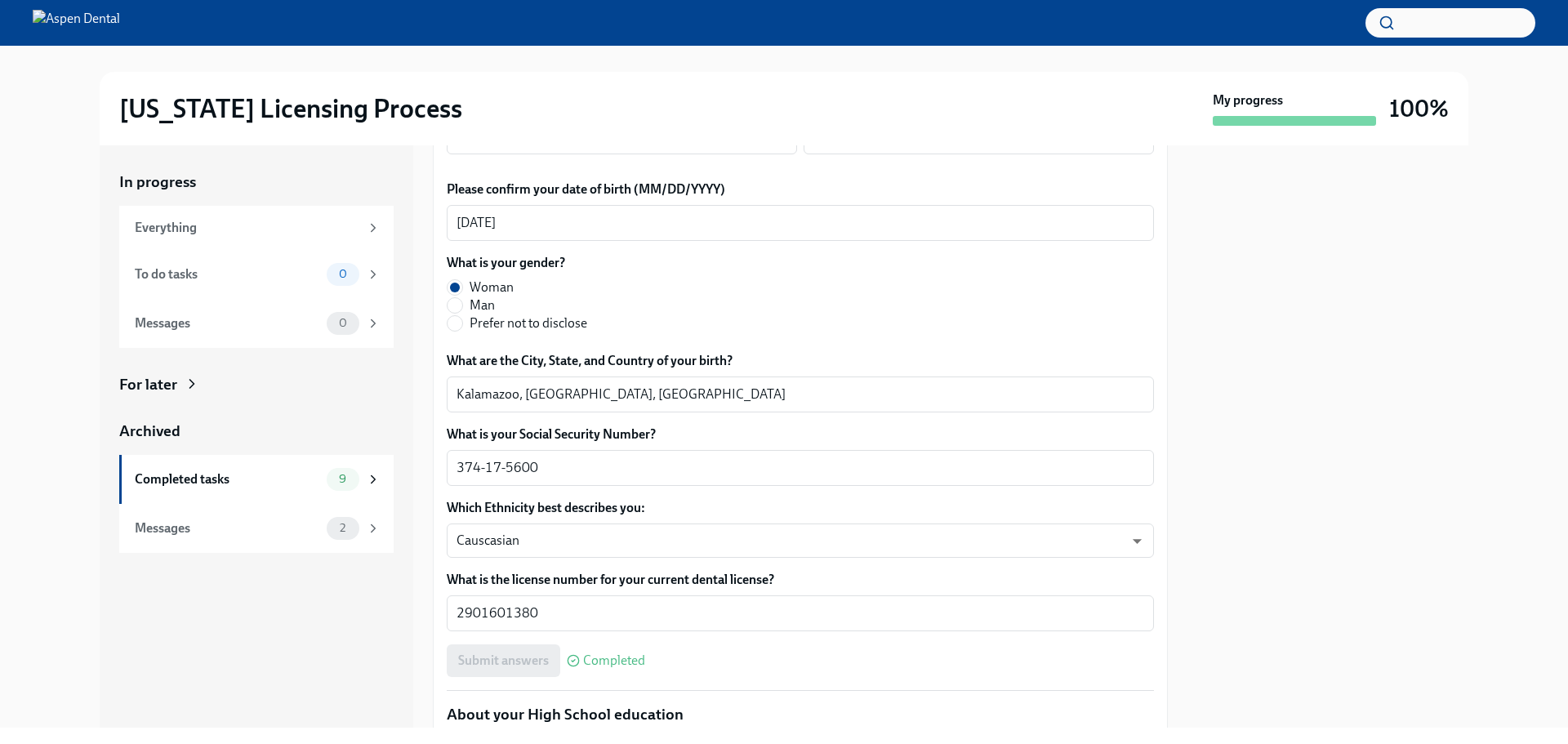
scroll to position [653, 0]
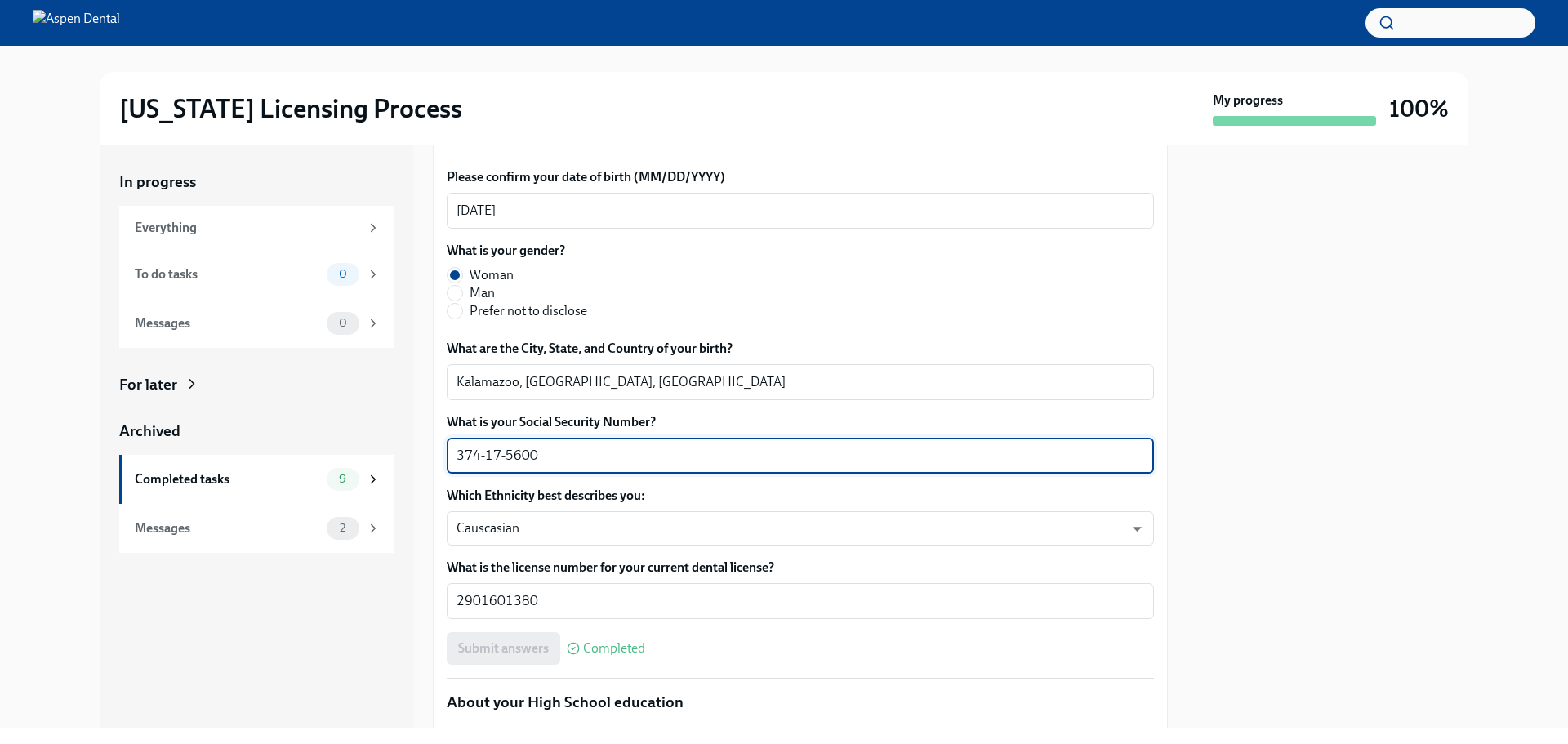
drag, startPoint x: 546, startPoint y: 454, endPoint x: 440, endPoint y: 458, distance: 106.1
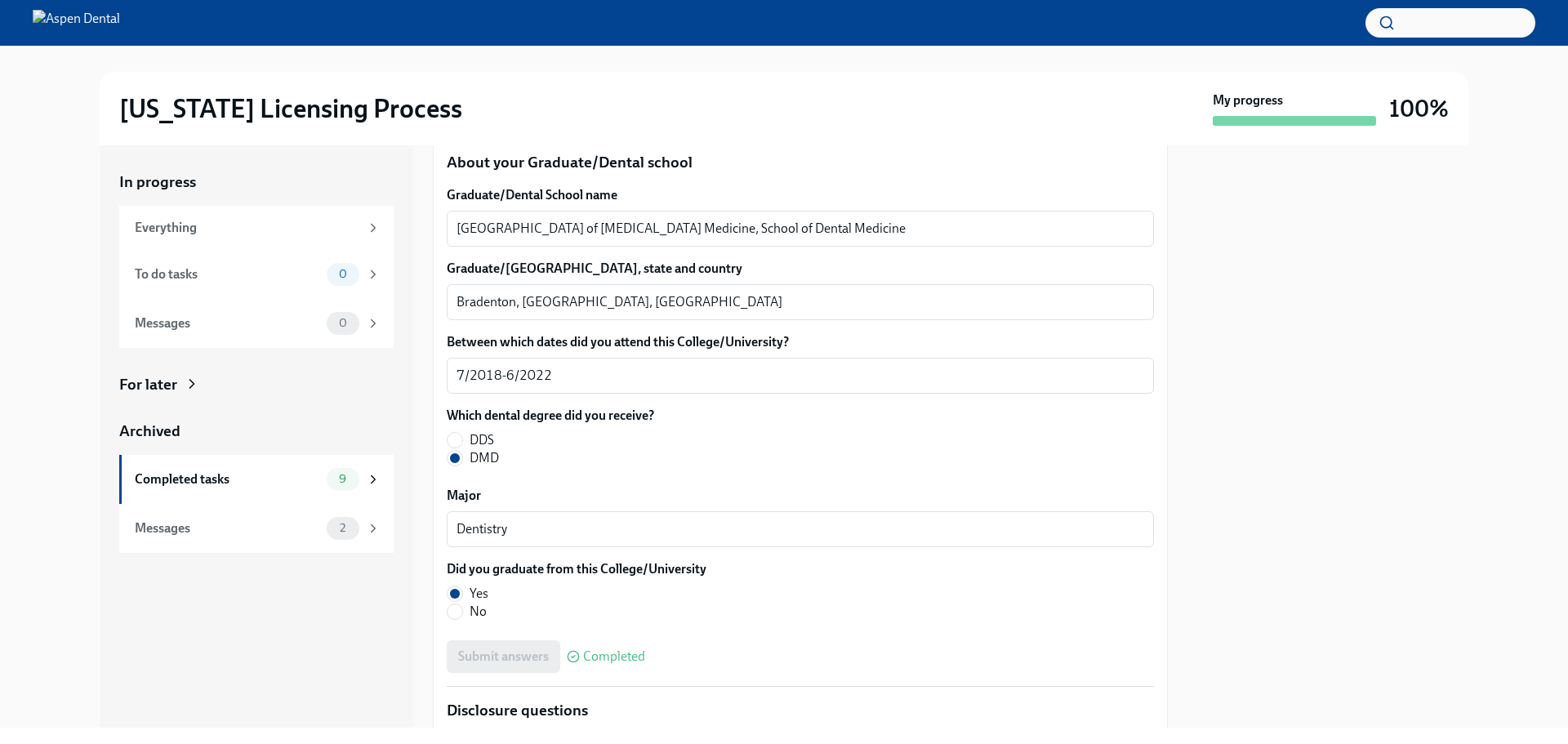
scroll to position [2123, 0]
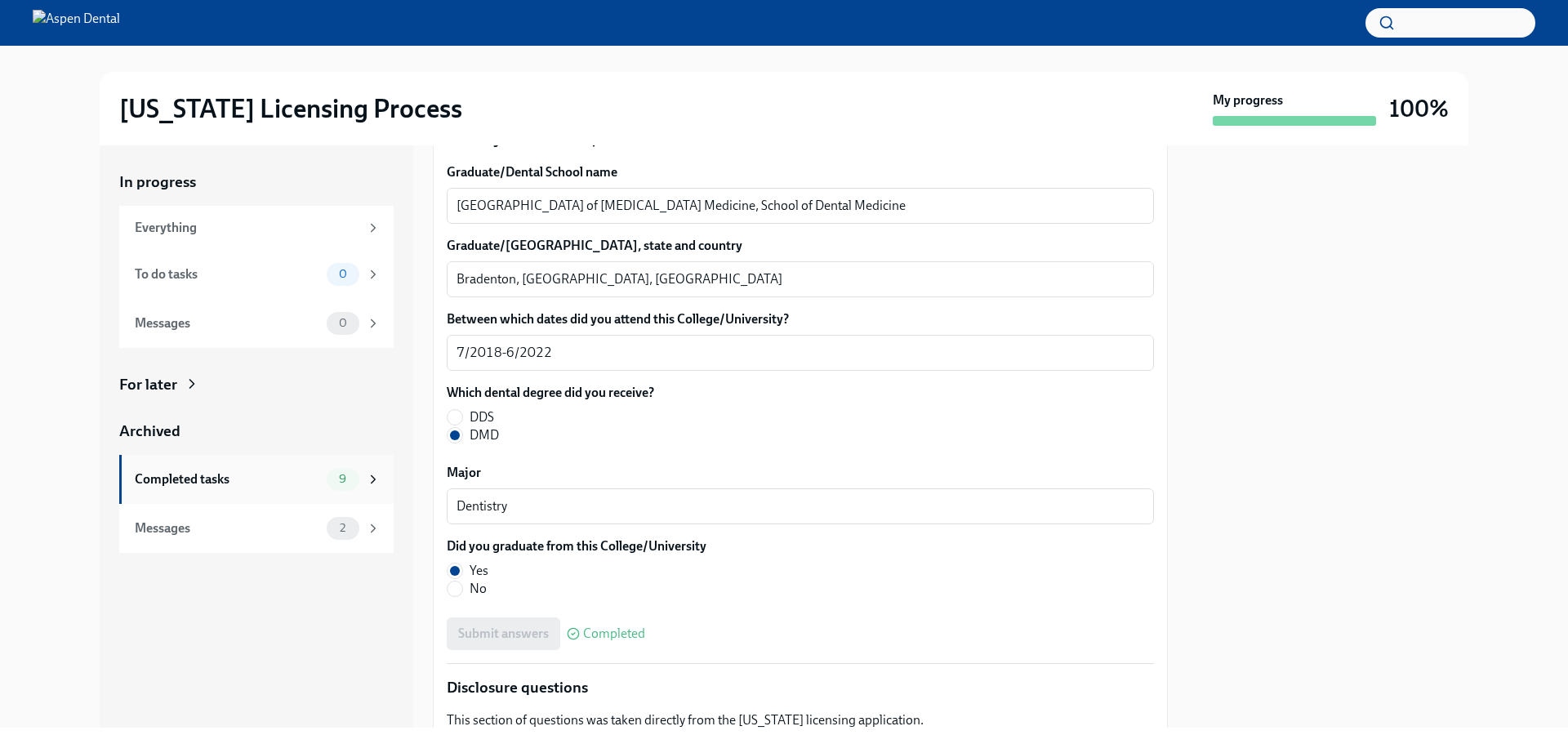
click at [213, 471] on div "Completed tasks" at bounding box center [227, 480] width 186 height 18
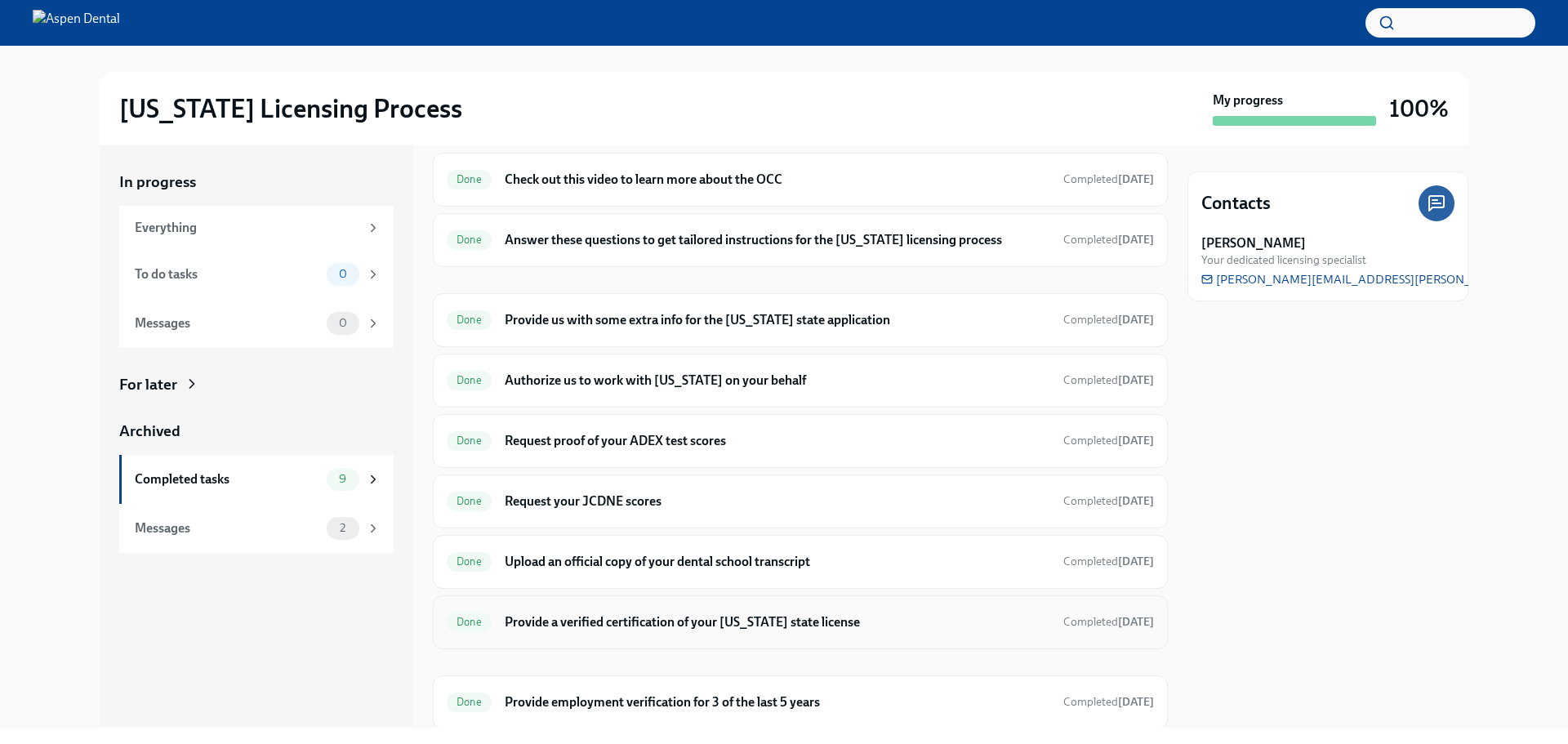
scroll to position [82, 0]
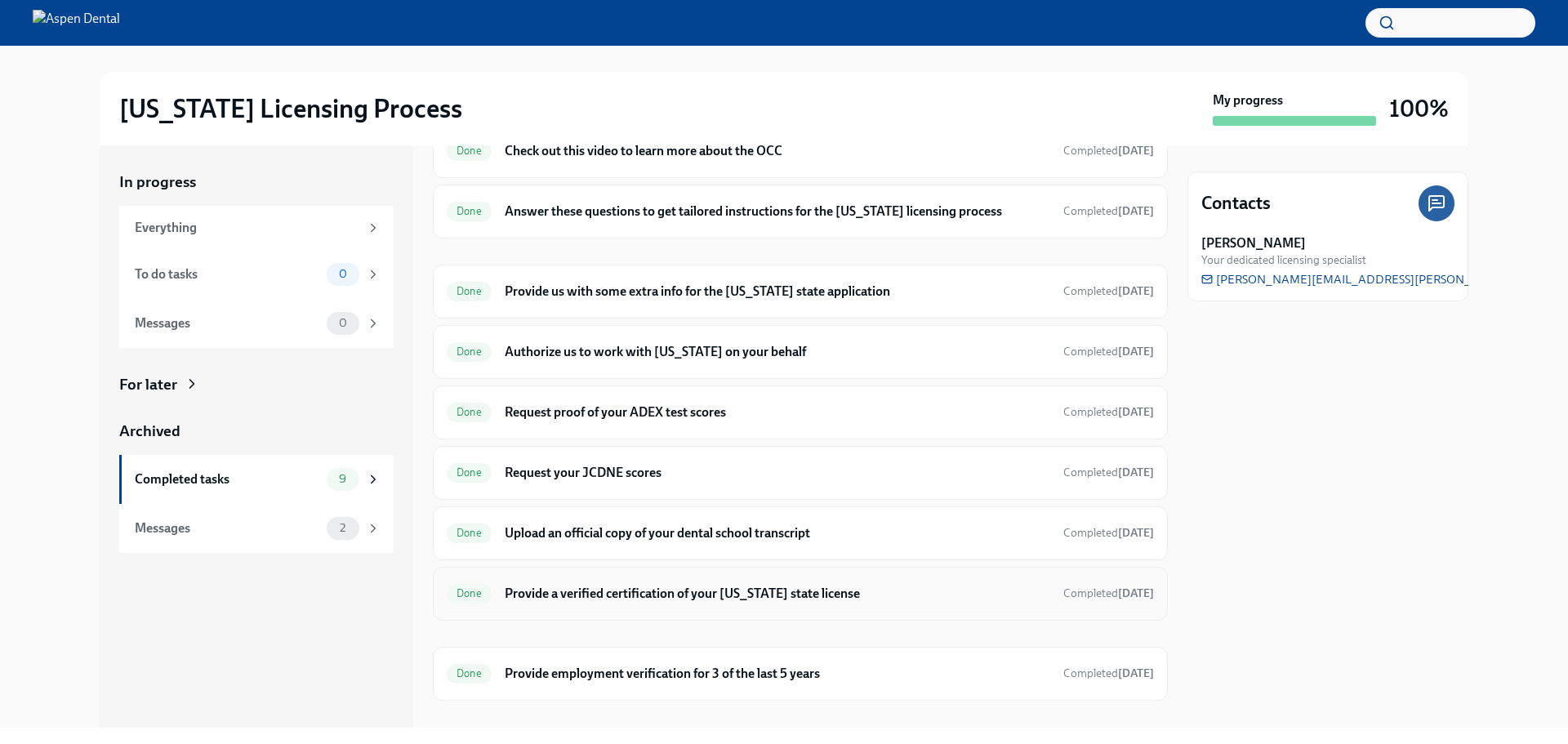
click at [599, 595] on h6 "Provide a verified certification of your [US_STATE] state license" at bounding box center [777, 593] width 545 height 18
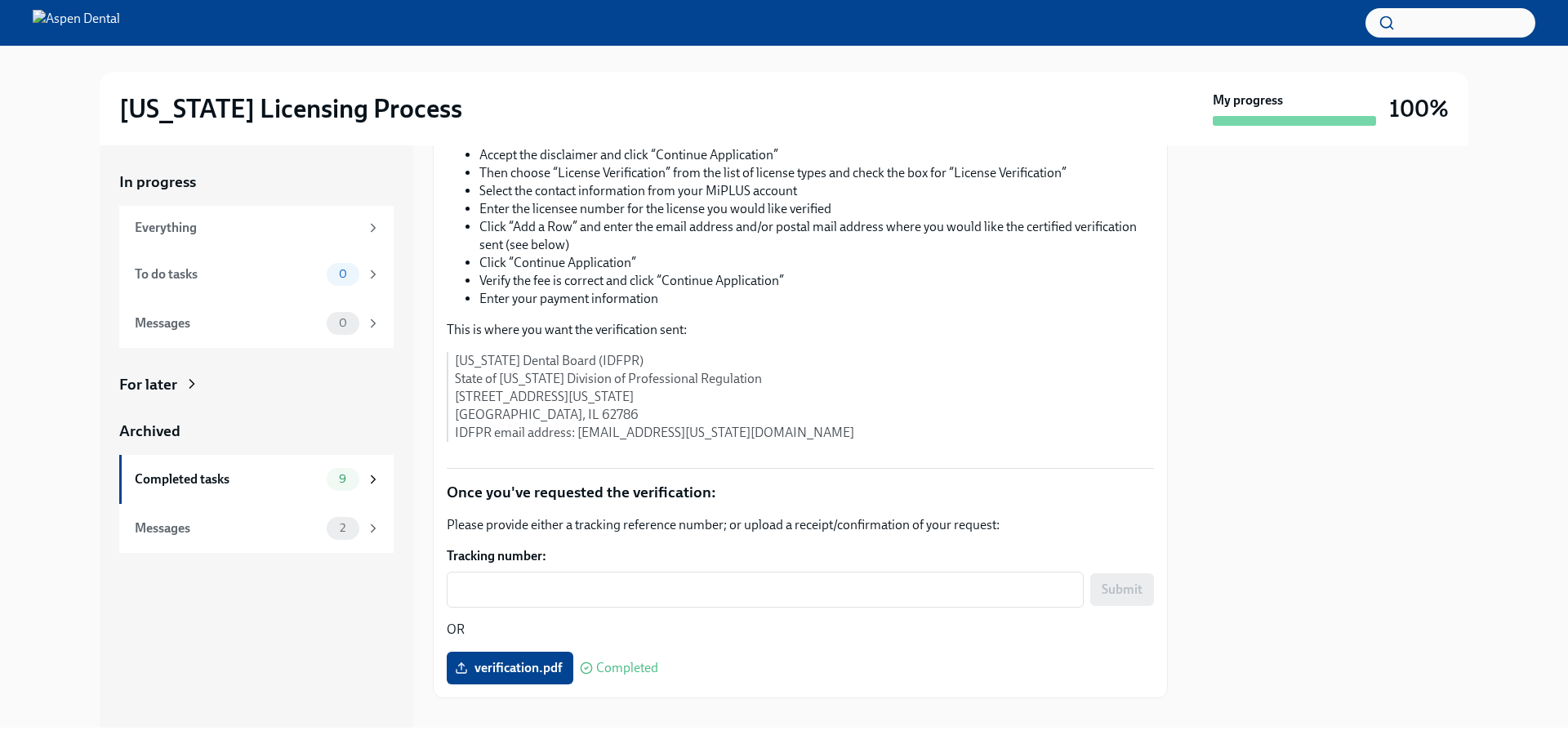
scroll to position [369, 0]
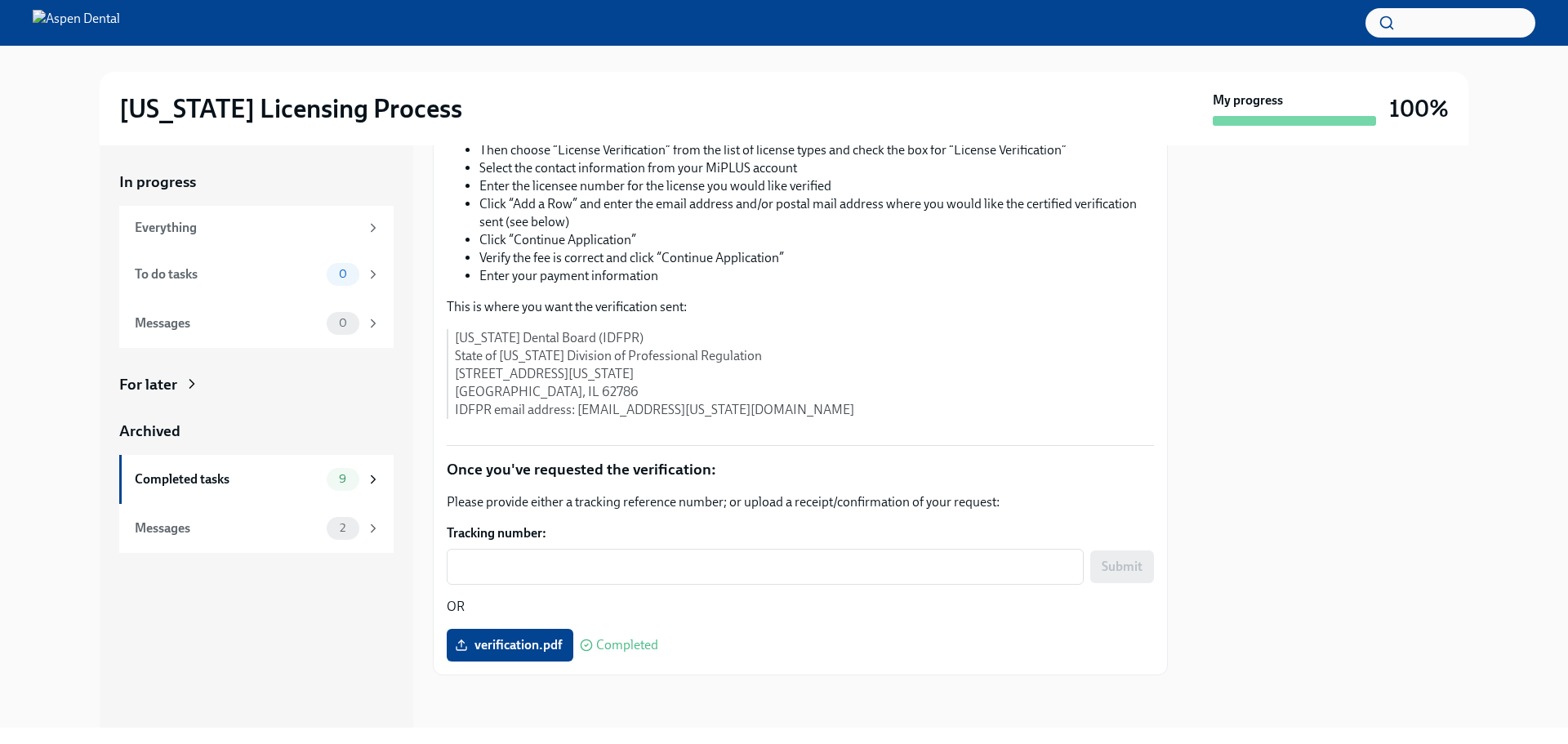
click at [39, 211] on div "In progress Everything To do tasks 0 Messages 0 For later Archived Completed ta…" at bounding box center [784, 436] width 1515 height 582
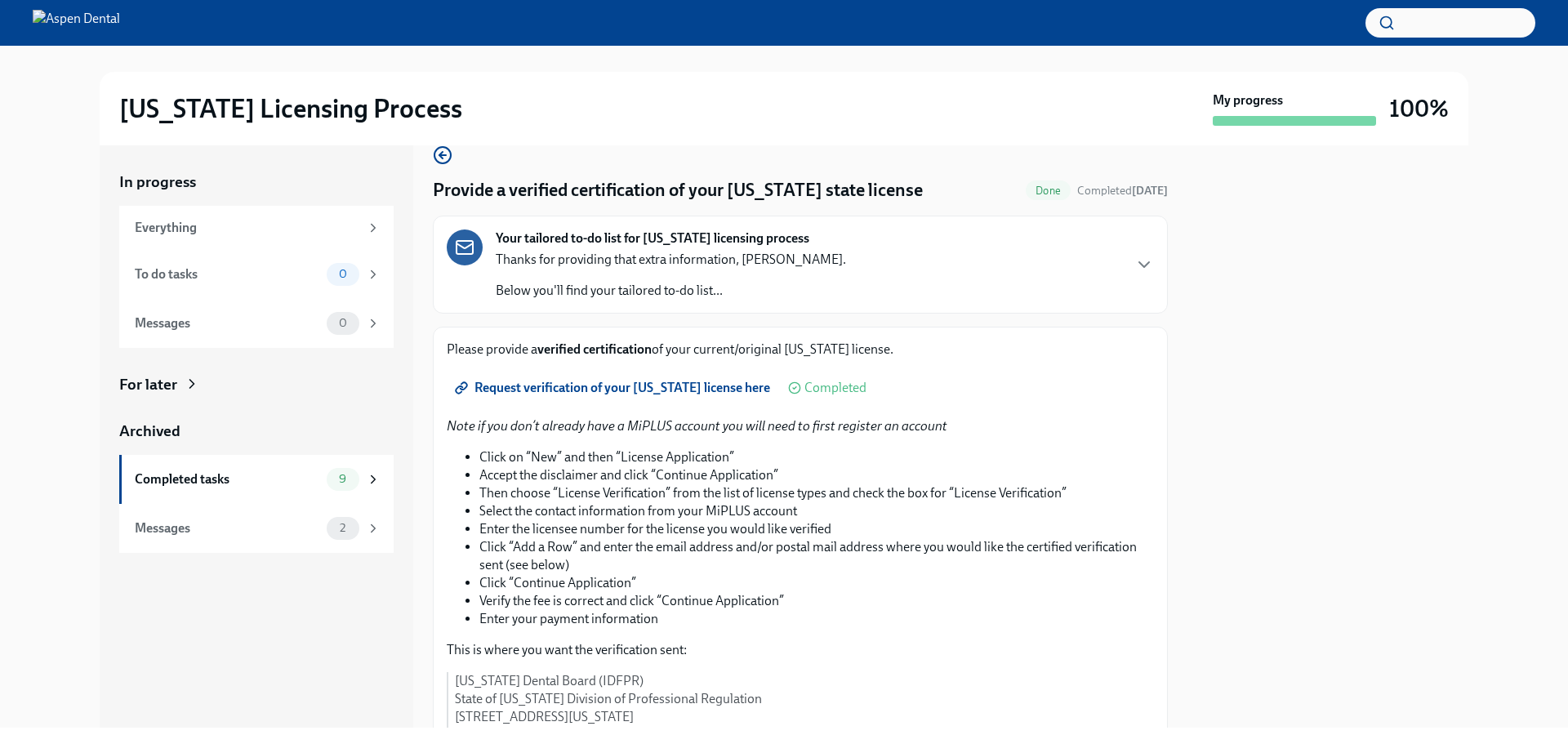
scroll to position [0, 0]
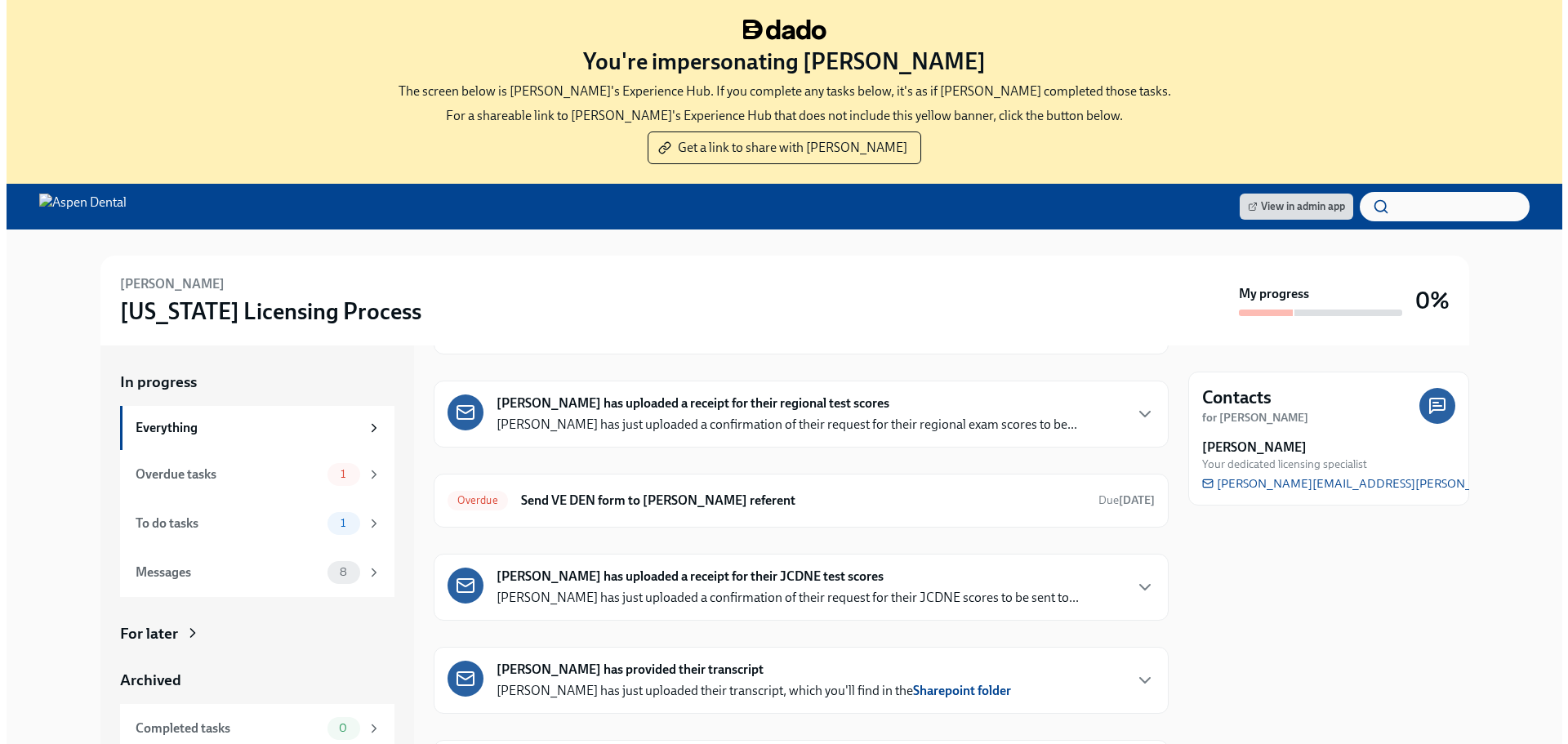
scroll to position [440, 0]
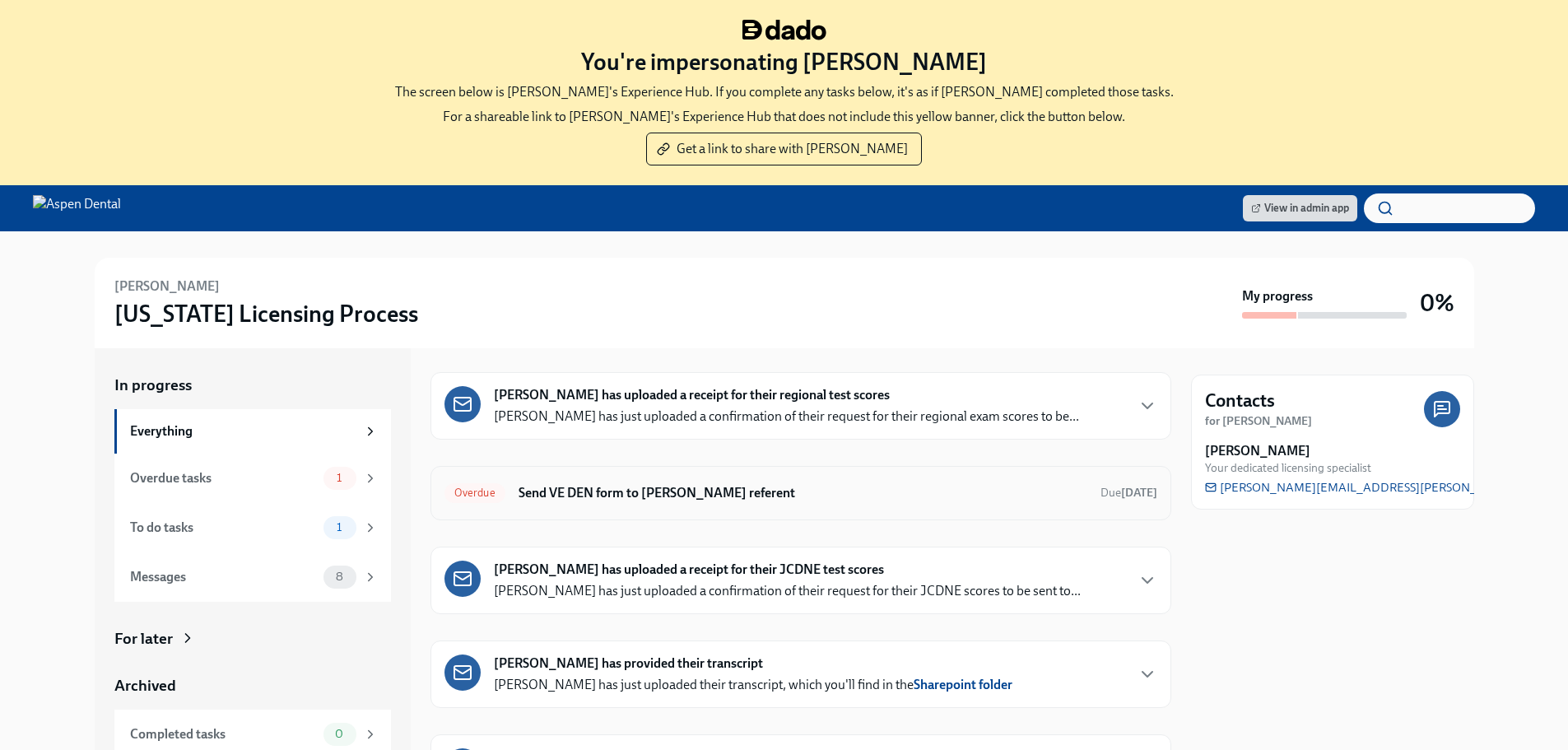
click at [639, 486] on h6 "Send VE DEN form to Dr Mariah Middel's referent" at bounding box center [803, 493] width 568 height 18
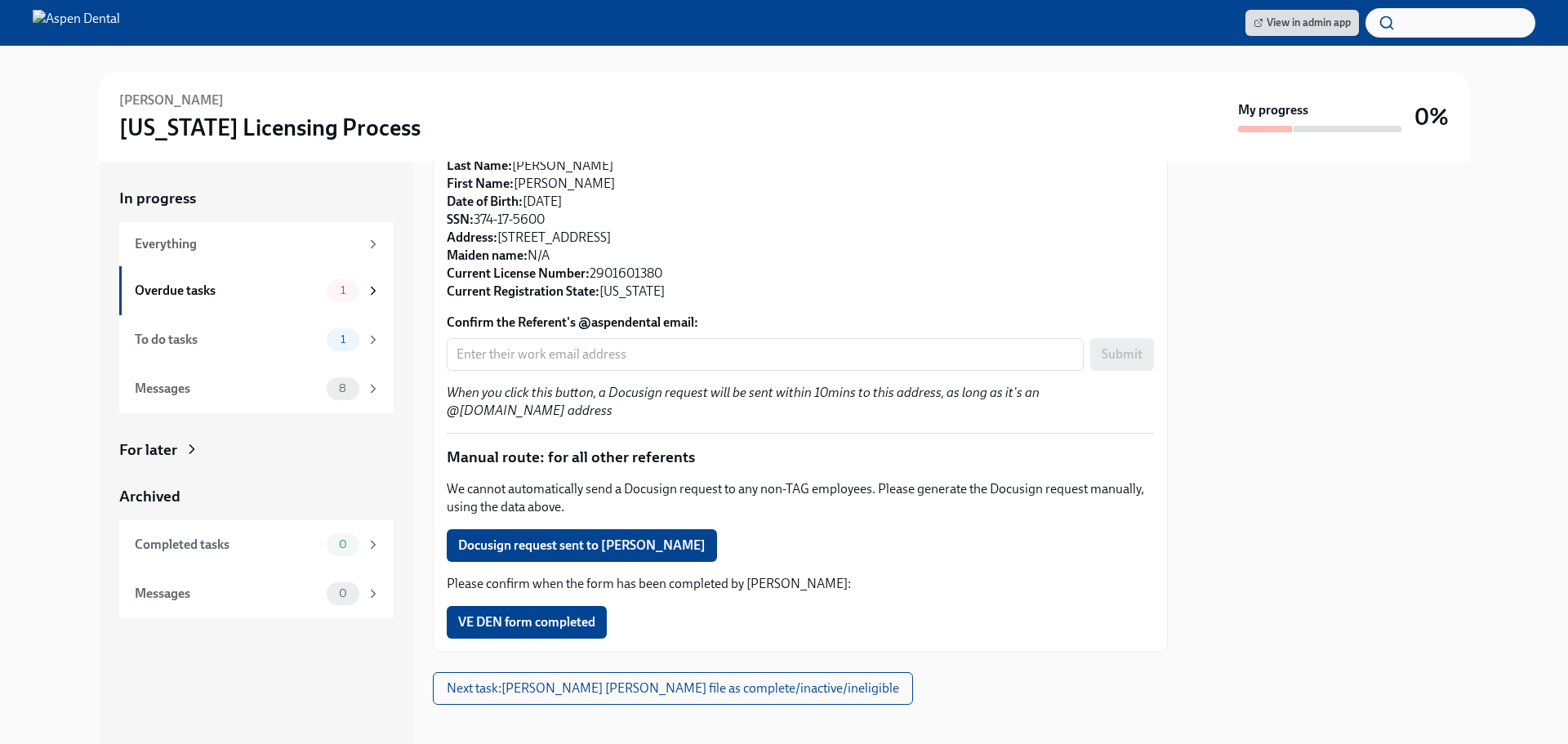
scroll to position [261, 0]
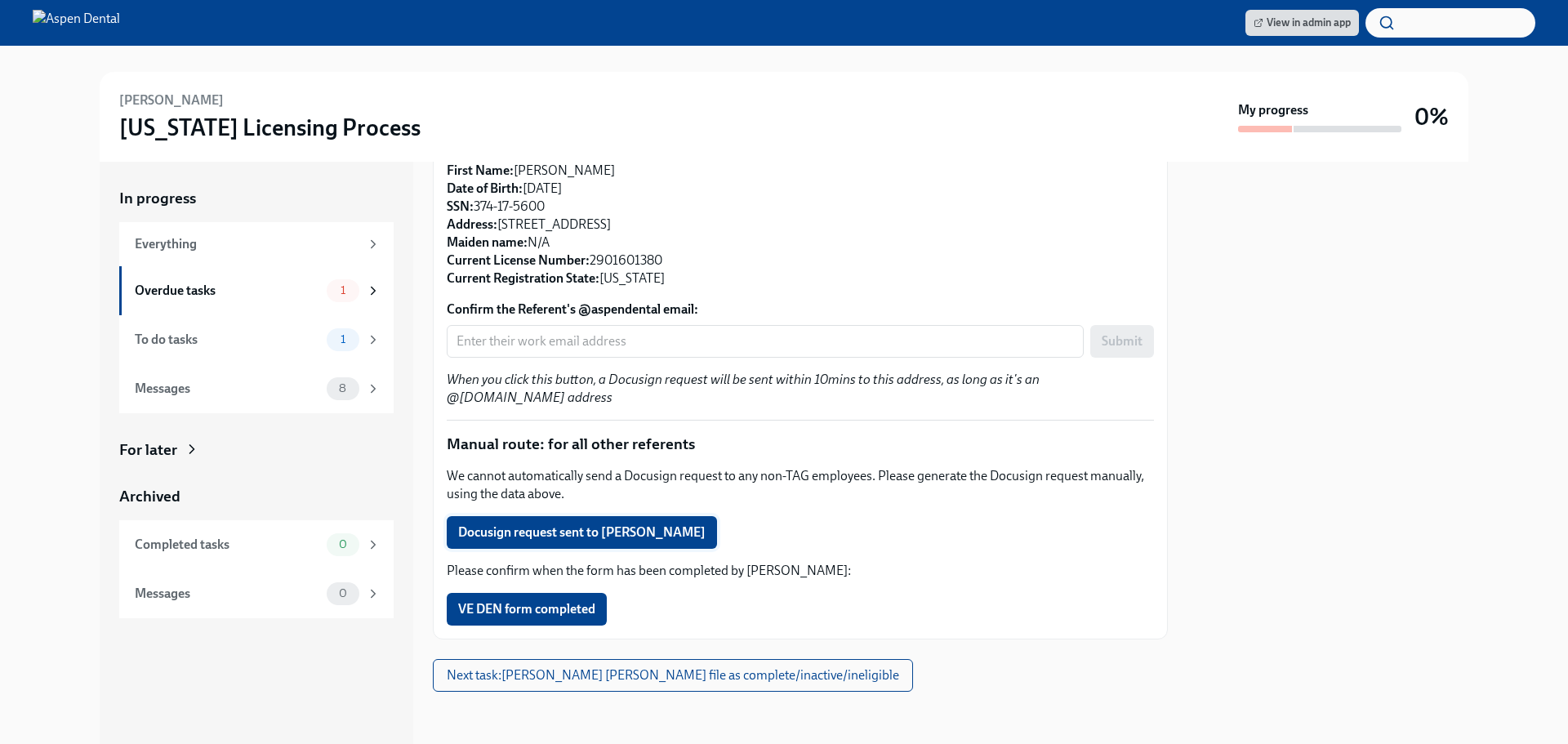
click at [592, 526] on span "Docusign request sent to Karsin Harper" at bounding box center [582, 532] width 247 height 16
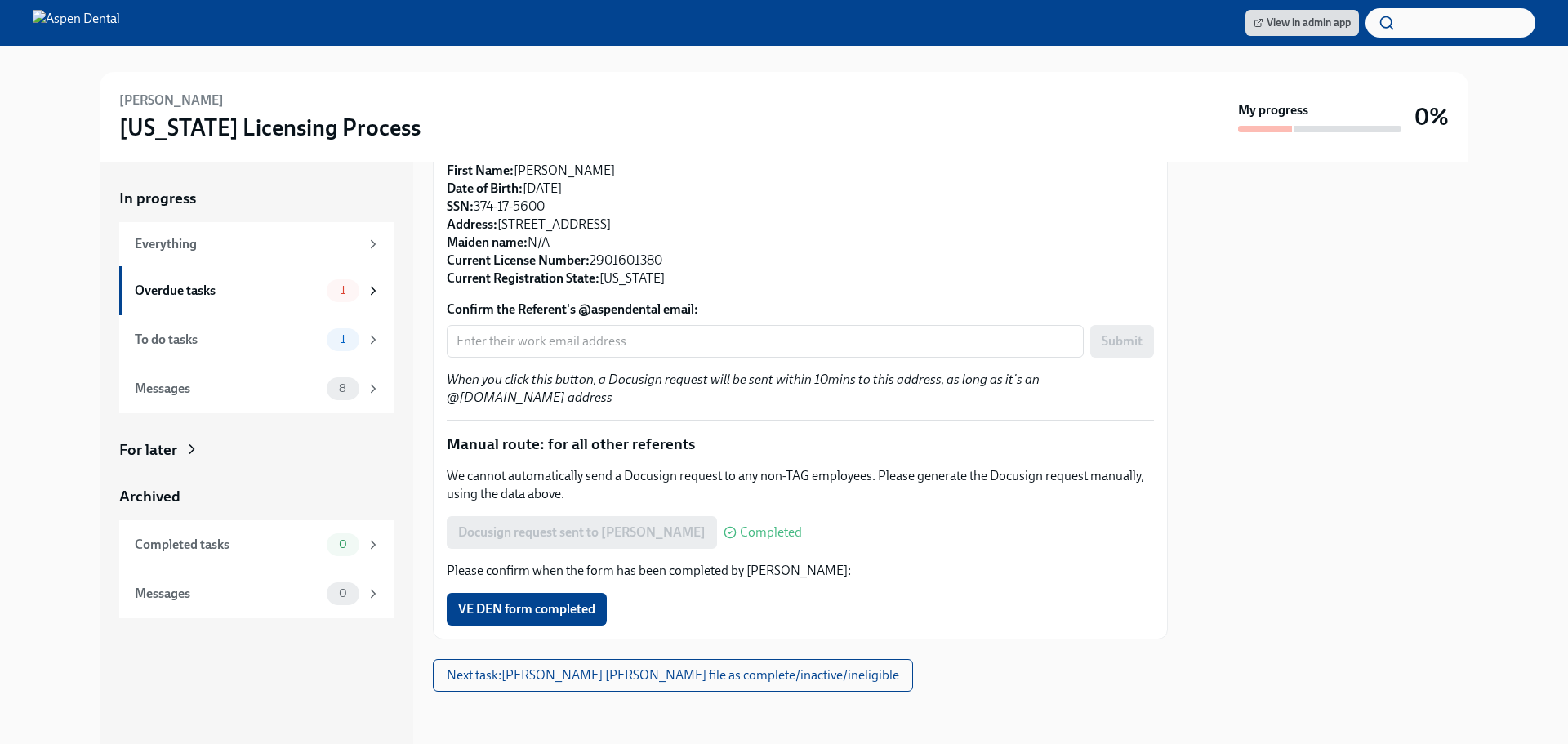
click at [607, 613] on button "VE DEN form completed" at bounding box center [526, 609] width 160 height 32
